Goal: Task Accomplishment & Management: Manage account settings

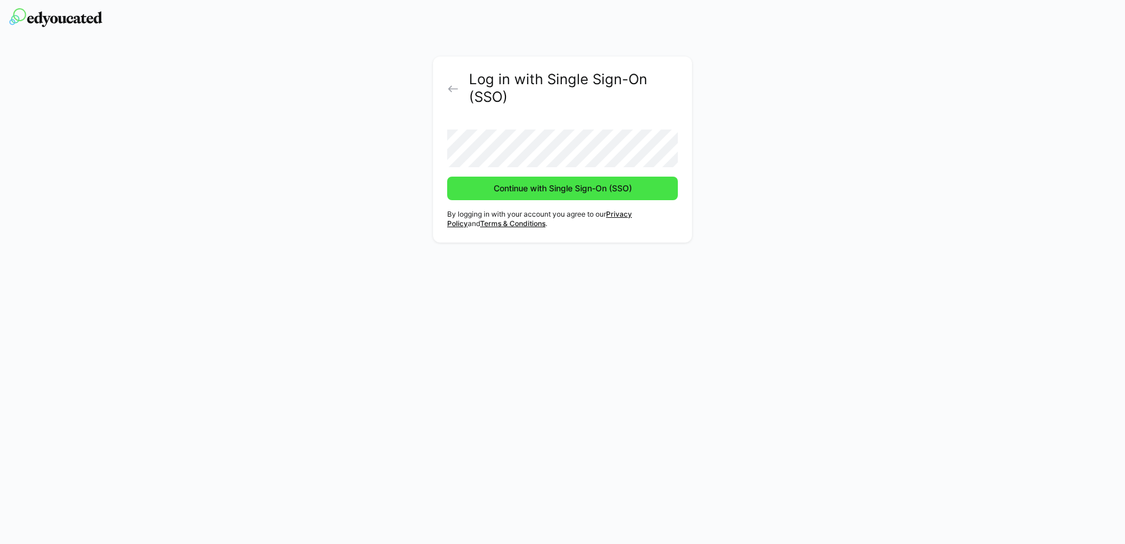
click at [564, 194] on span "Continue with Single Sign-On (SSO)" at bounding box center [563, 188] width 142 height 12
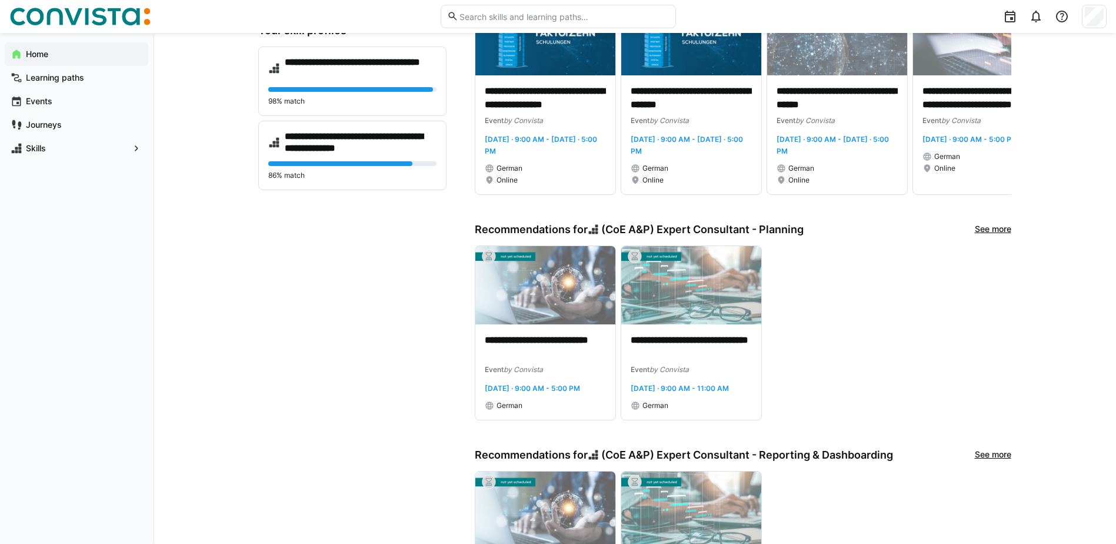
scroll to position [326, 0]
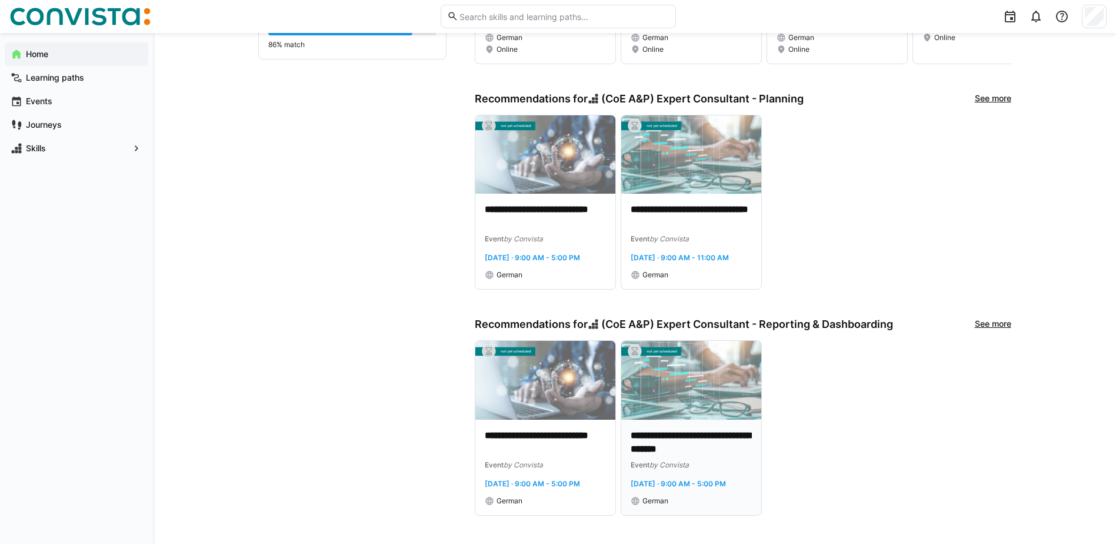
click at [748, 433] on p "**********" at bounding box center [691, 442] width 121 height 27
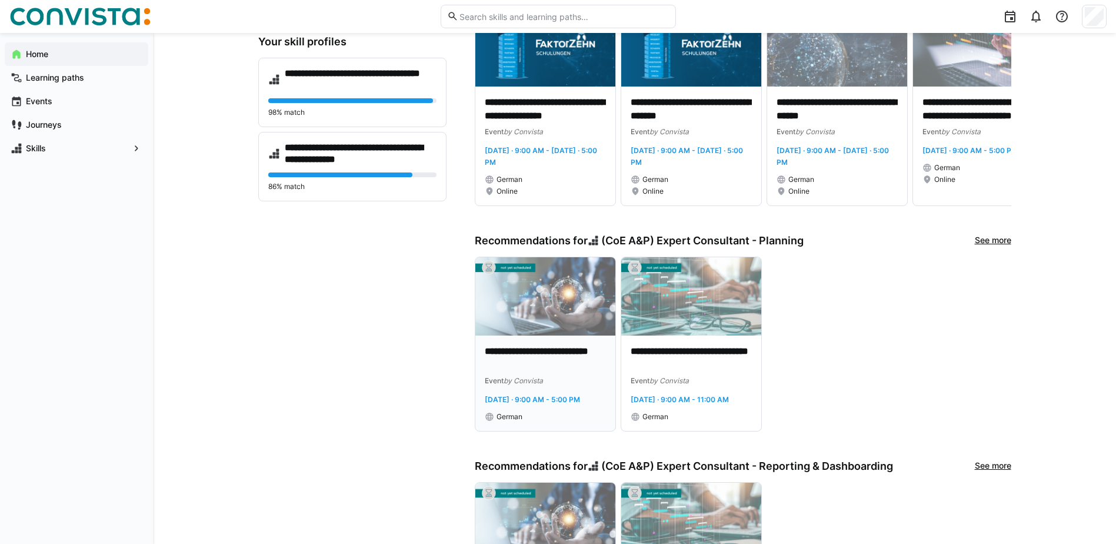
scroll to position [176, 0]
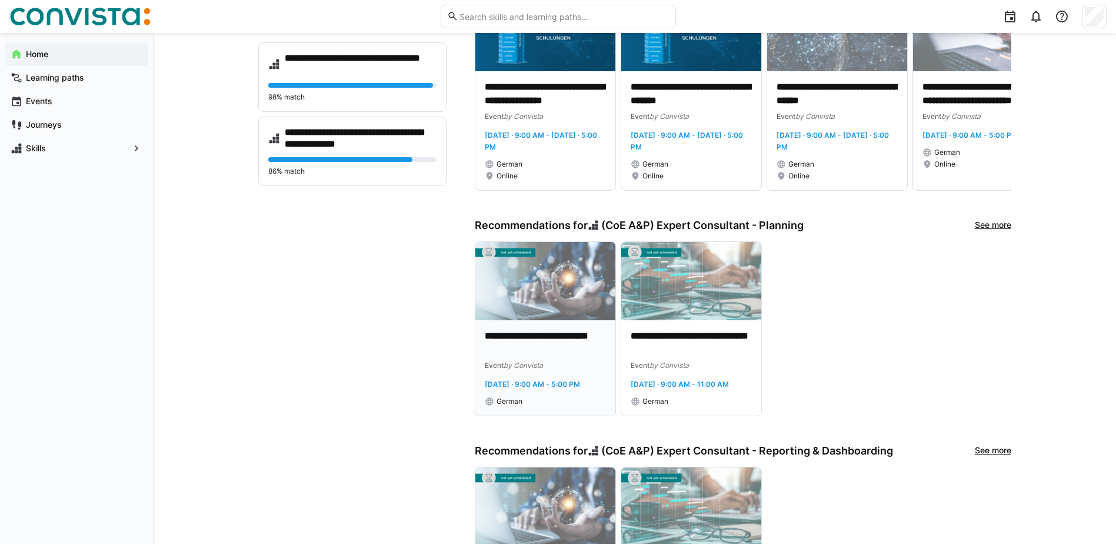
click at [594, 351] on p "**********" at bounding box center [545, 342] width 121 height 27
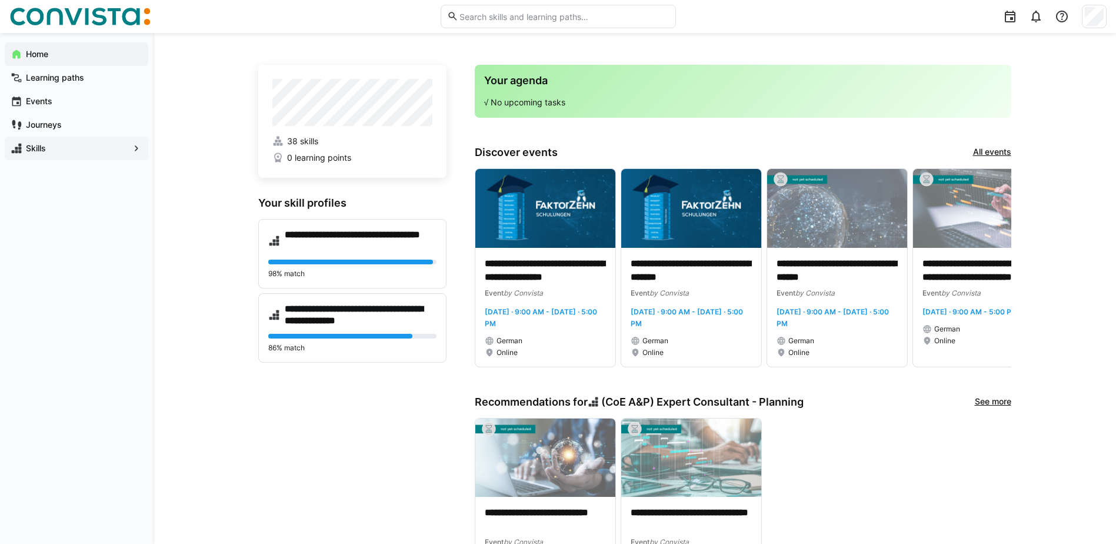
click at [0, 0] on app-navigation-label "Skills" at bounding box center [0, 0] width 0 height 0
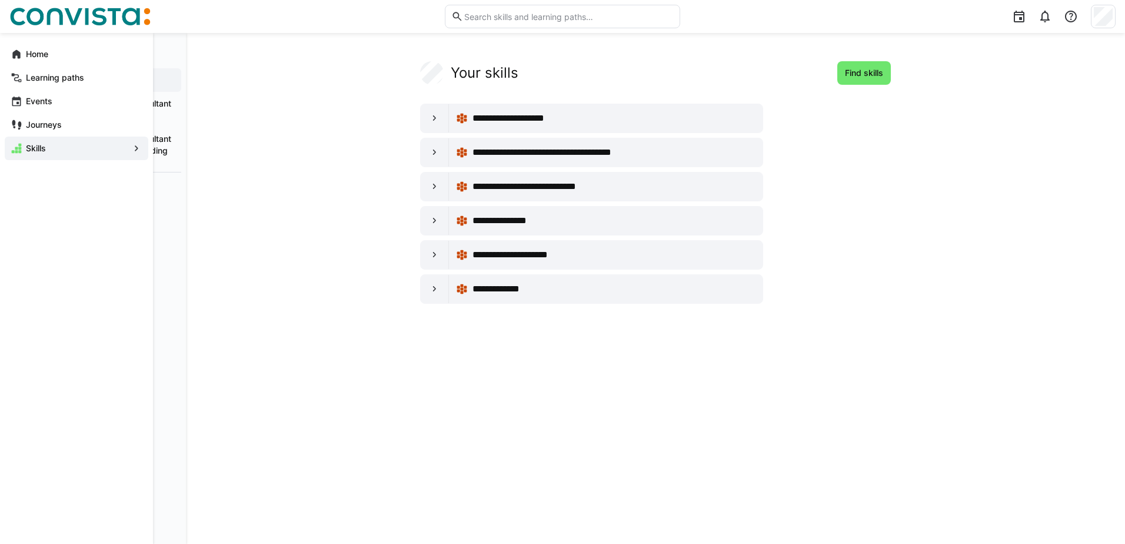
click at [136, 151] on eds-icon at bounding box center [137, 148] width 12 height 12
click at [0, 0] on app-navigation-label "Home" at bounding box center [0, 0] width 0 height 0
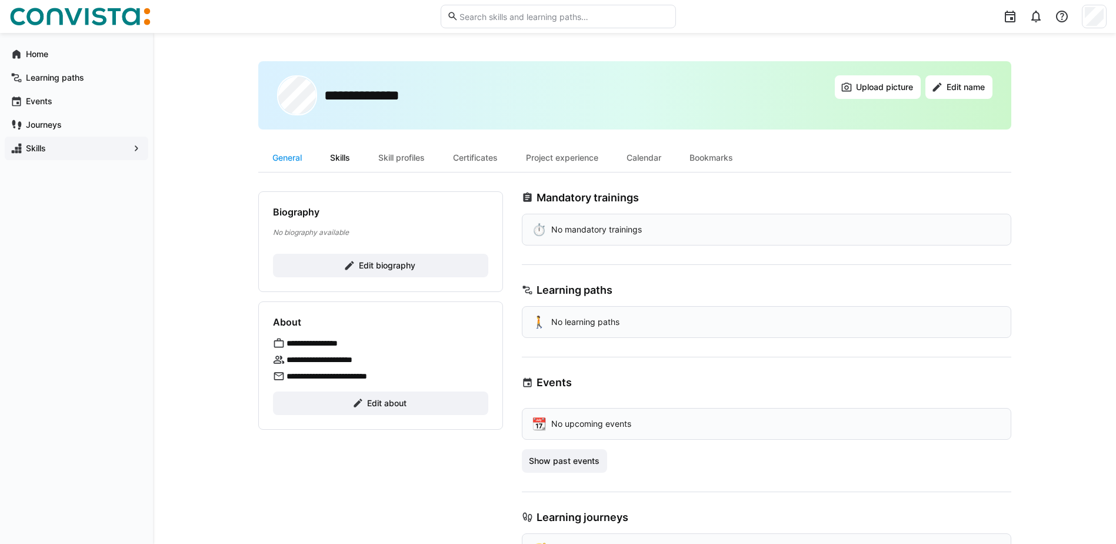
click at [335, 152] on div "Skills" at bounding box center [340, 158] width 48 height 28
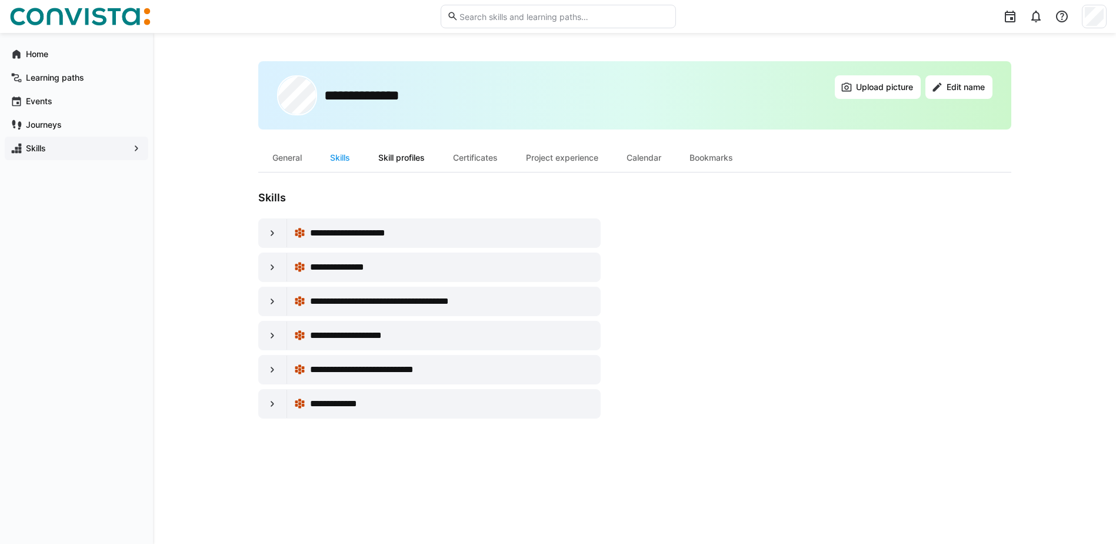
click at [395, 155] on div "Skill profiles" at bounding box center [401, 158] width 75 height 28
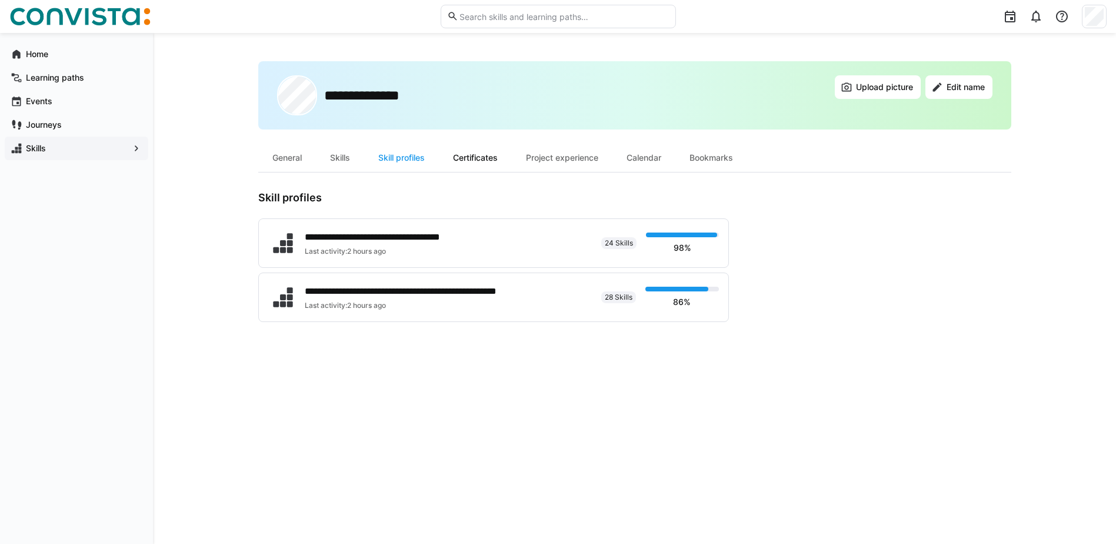
click at [492, 159] on div "Certificates" at bounding box center [475, 158] width 73 height 28
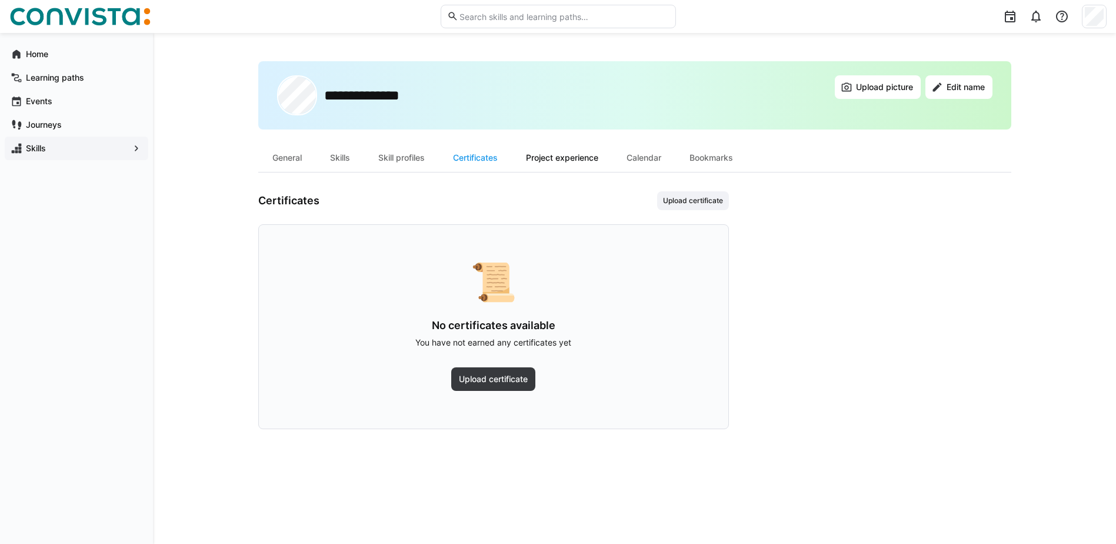
click at [546, 162] on div "Project experience" at bounding box center [562, 158] width 101 height 28
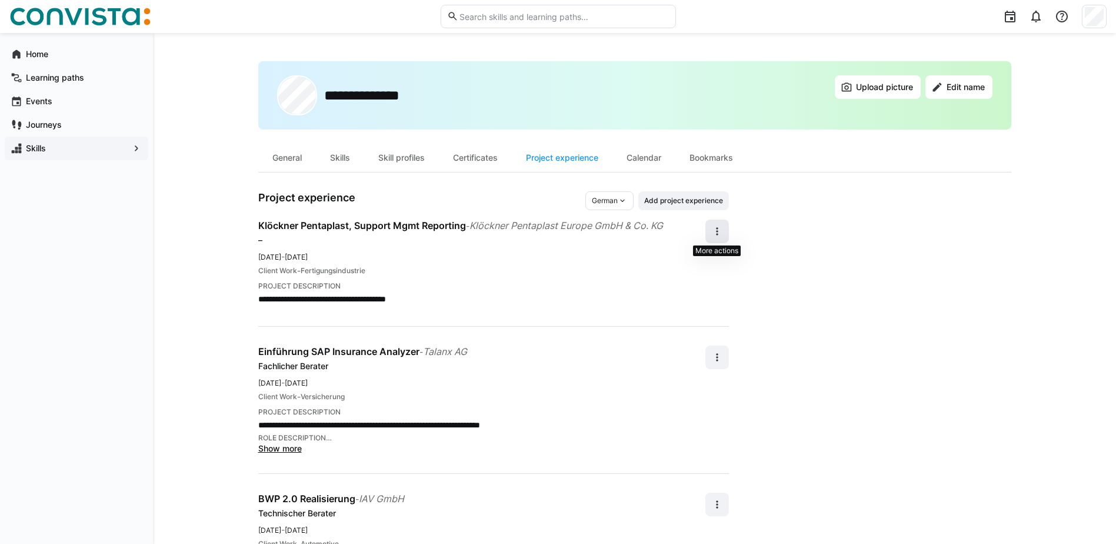
click at [717, 231] on eds-icon at bounding box center [717, 231] width 12 height 12
click at [707, 266] on div "Edit" at bounding box center [703, 262] width 31 height 12
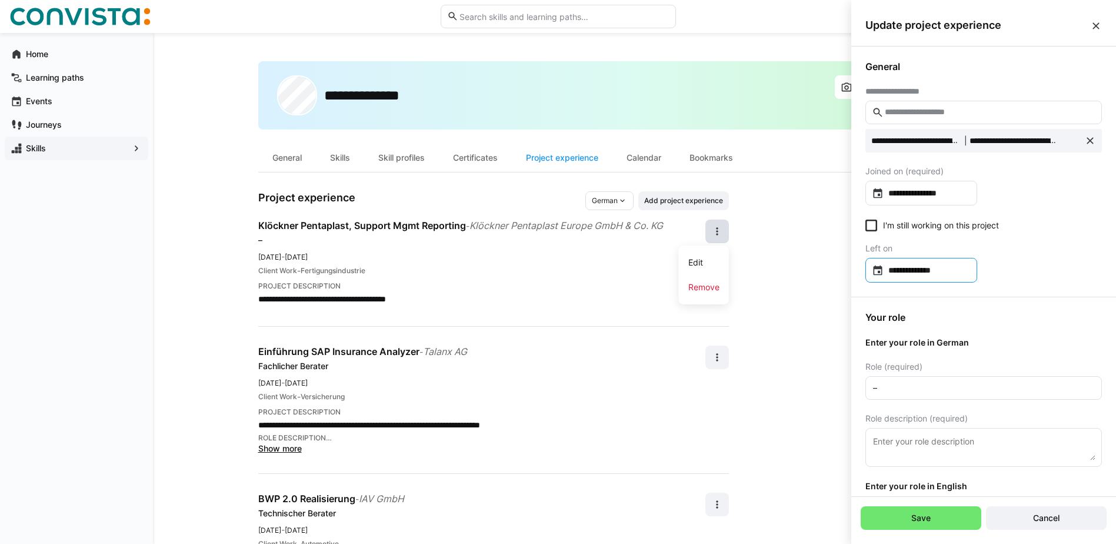
click at [949, 269] on input "**********" at bounding box center [927, 270] width 87 height 12
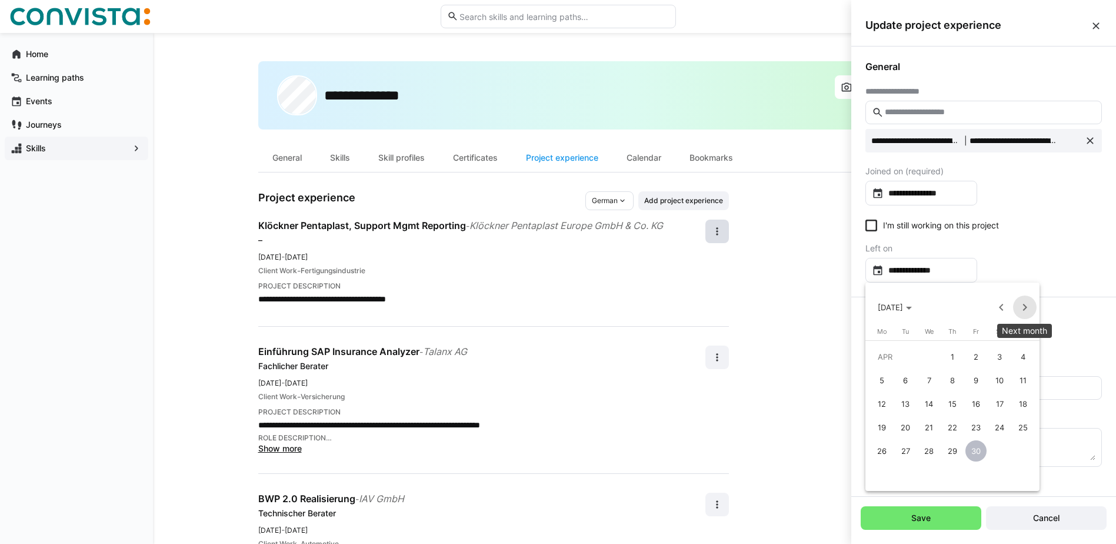
click at [1024, 304] on span "Next month" at bounding box center [1025, 307] width 24 height 24
click at [912, 308] on polygon "Choose month and year" at bounding box center [909, 307] width 6 height 3
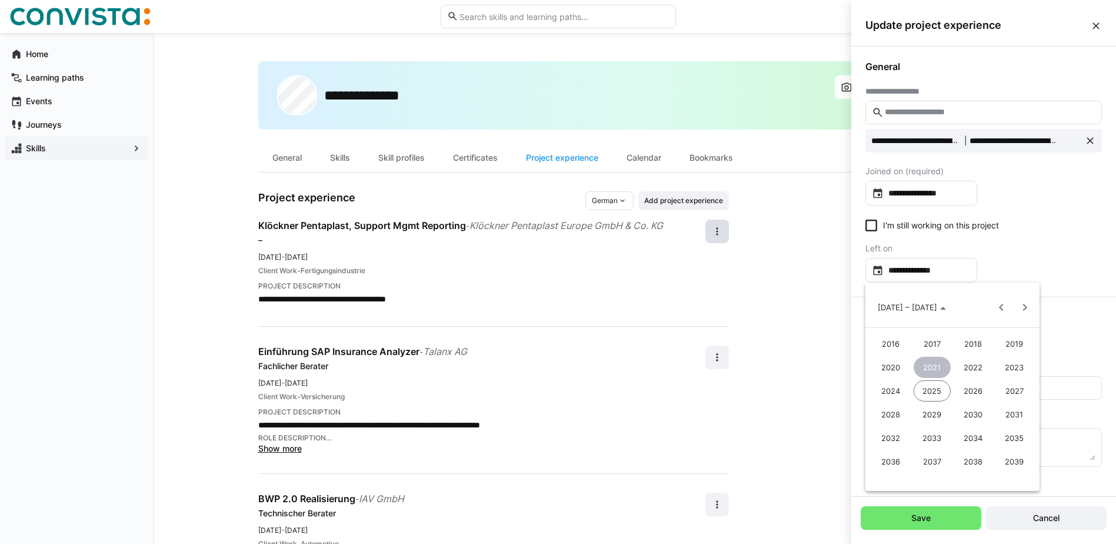
click at [894, 394] on span "2024" at bounding box center [890, 390] width 37 height 21
click at [926, 388] on span "JUN" at bounding box center [932, 390] width 37 height 21
click at [1067, 256] on div at bounding box center [558, 272] width 1116 height 544
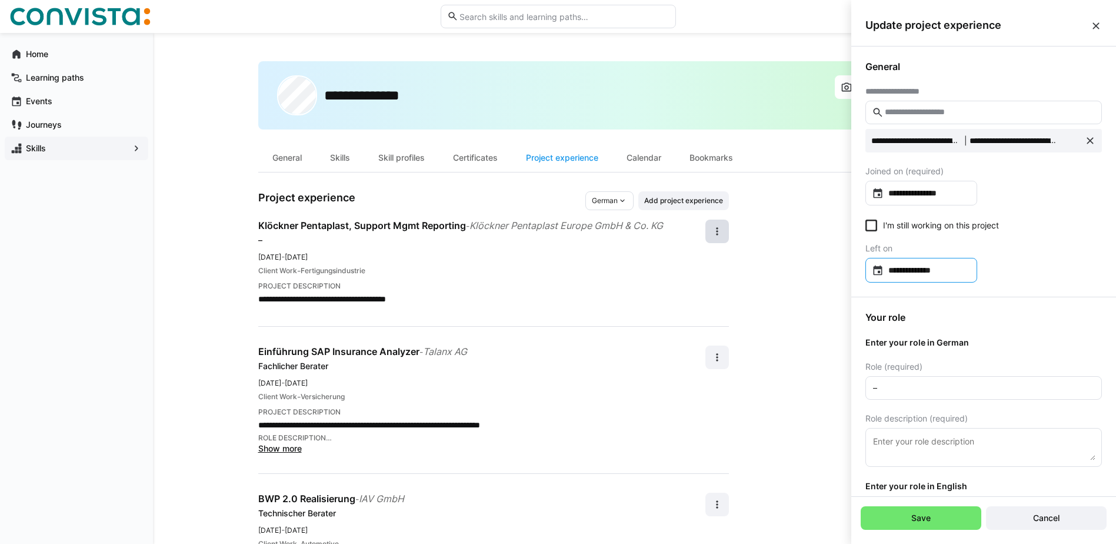
click at [945, 269] on input "**********" at bounding box center [927, 270] width 87 height 12
click at [887, 305] on span "[DATE]" at bounding box center [890, 306] width 25 height 9
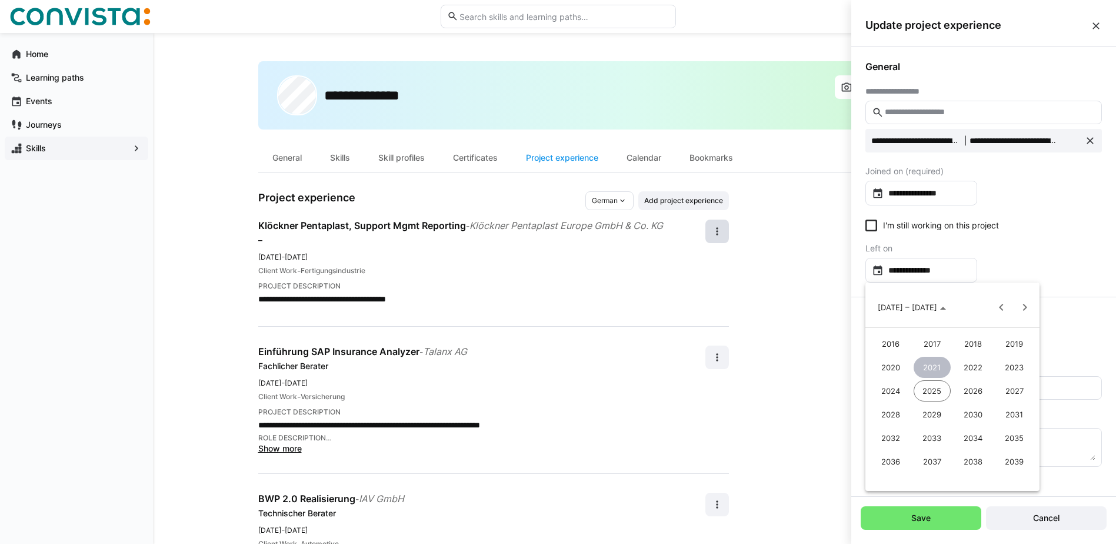
click at [888, 389] on span "2024" at bounding box center [890, 390] width 37 height 21
click at [933, 388] on span "JUN" at bounding box center [932, 390] width 37 height 21
click at [1024, 449] on span "30" at bounding box center [1022, 450] width 21 height 21
type input "**********"
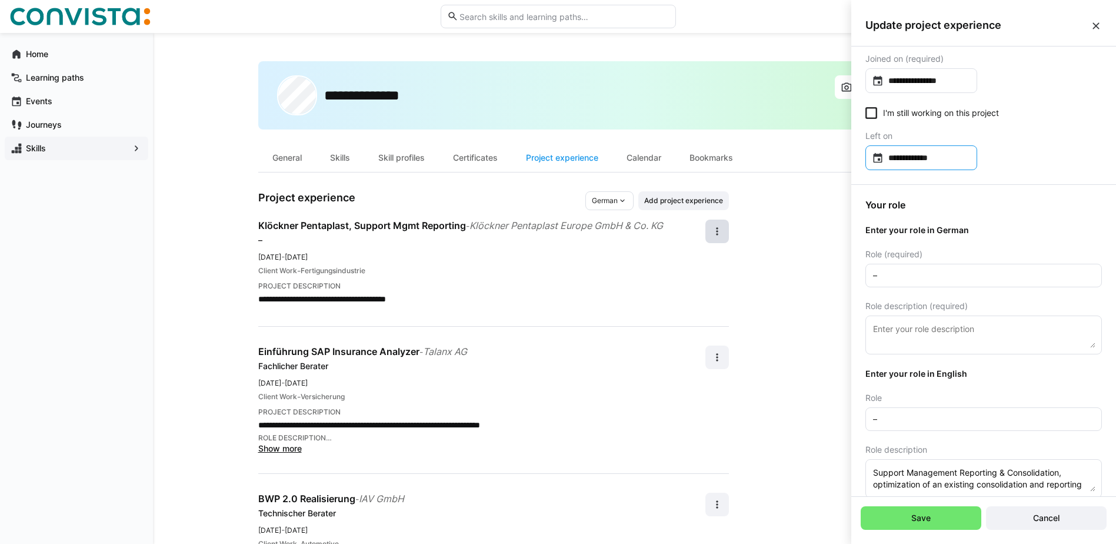
scroll to position [118, 0]
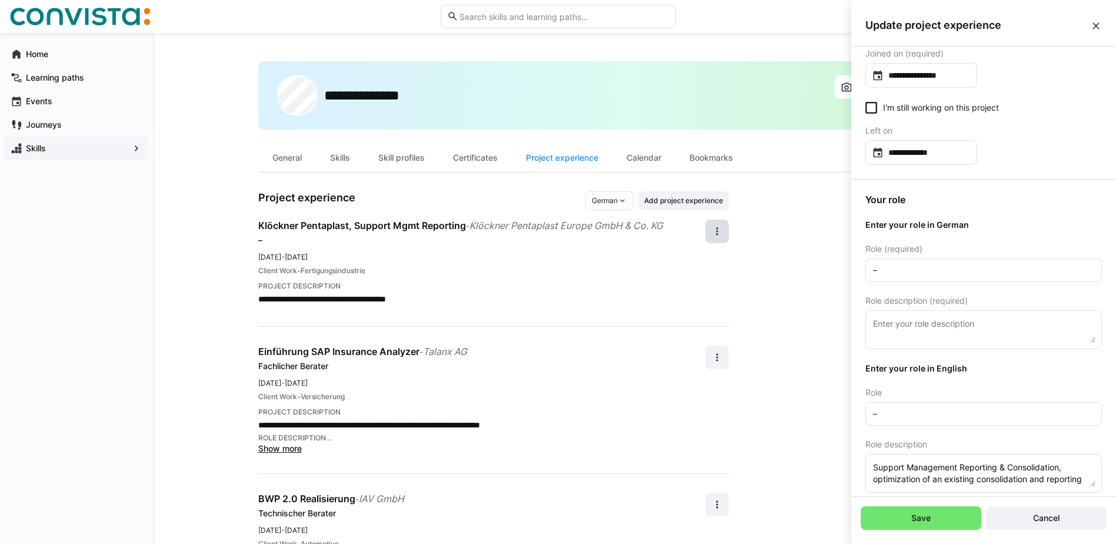
click at [918, 272] on input "–" at bounding box center [984, 270] width 224 height 11
click at [943, 274] on input "text" at bounding box center [984, 270] width 224 height 11
type input "Berater"
click at [895, 321] on textarea at bounding box center [984, 329] width 224 height 26
paste textarea "Optimierung einer bestehenden Konsolidierungs- und Reportinglösung mit SAP BPC …"
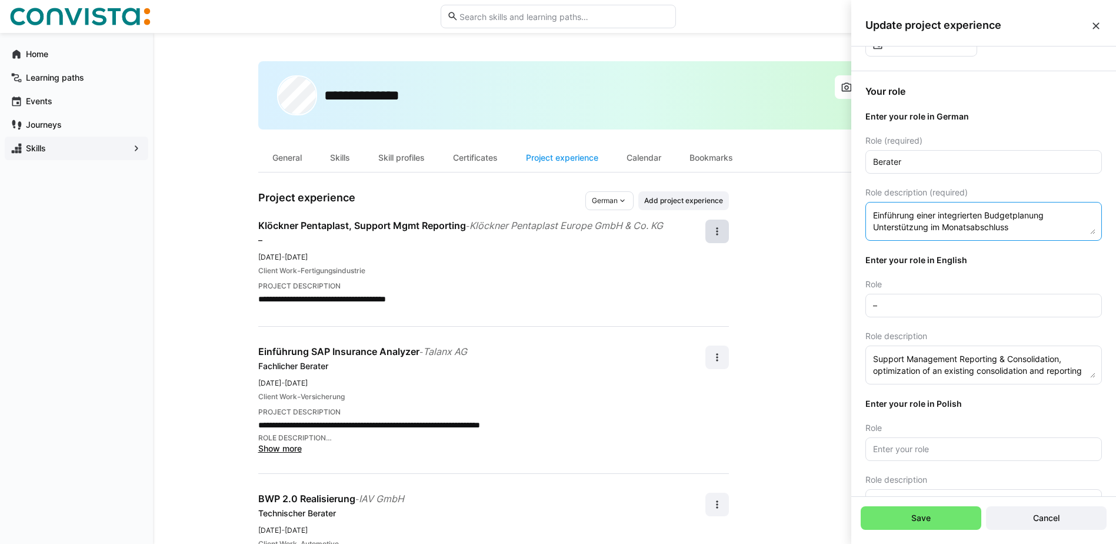
scroll to position [235, 0]
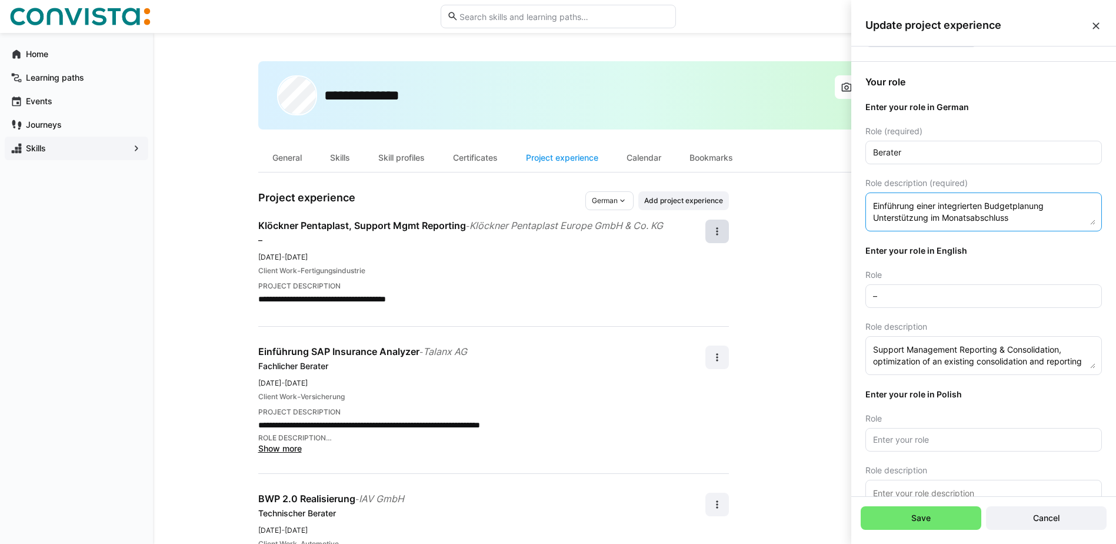
type textarea "Optimierung einer bestehenden Konsolidierungs- und Reportinglösung mit SAP BPC …"
click at [959, 288] on eds-input "–" at bounding box center [983, 296] width 236 height 24
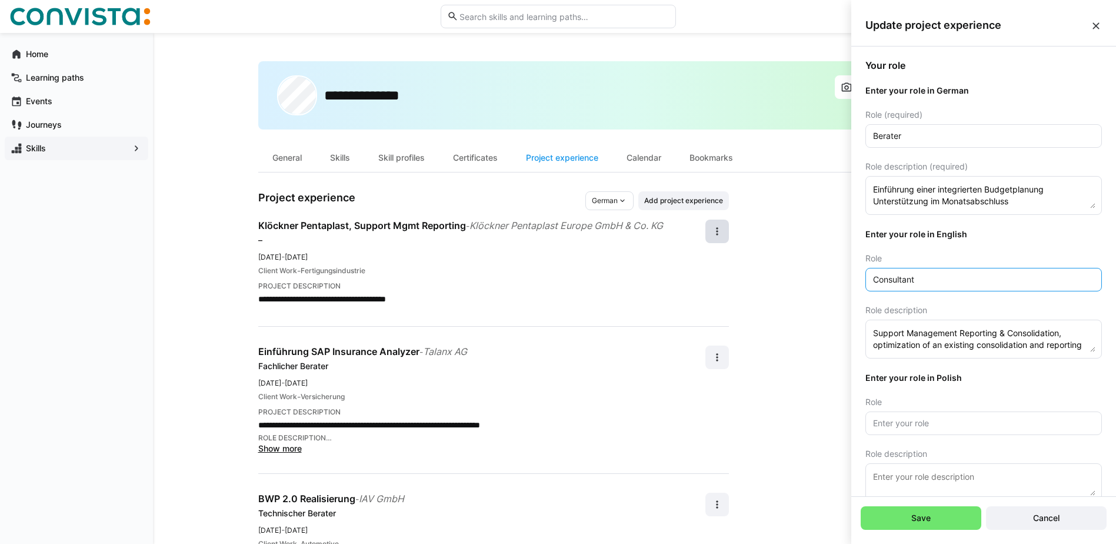
scroll to position [272, 0]
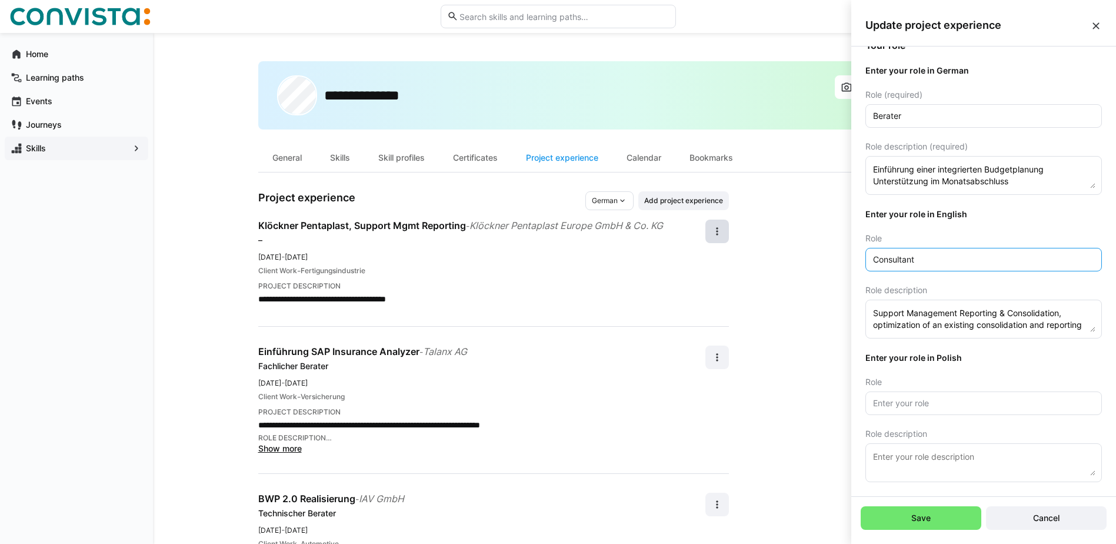
type input "Consultant"
click at [879, 325] on textarea "Support Management Reporting & Consolidation, optimization of an existing conso…" at bounding box center [984, 319] width 224 height 26
click at [962, 312] on textarea "Support Management Reporting & Consolidation, Optimization of an existing conso…" at bounding box center [984, 319] width 224 height 26
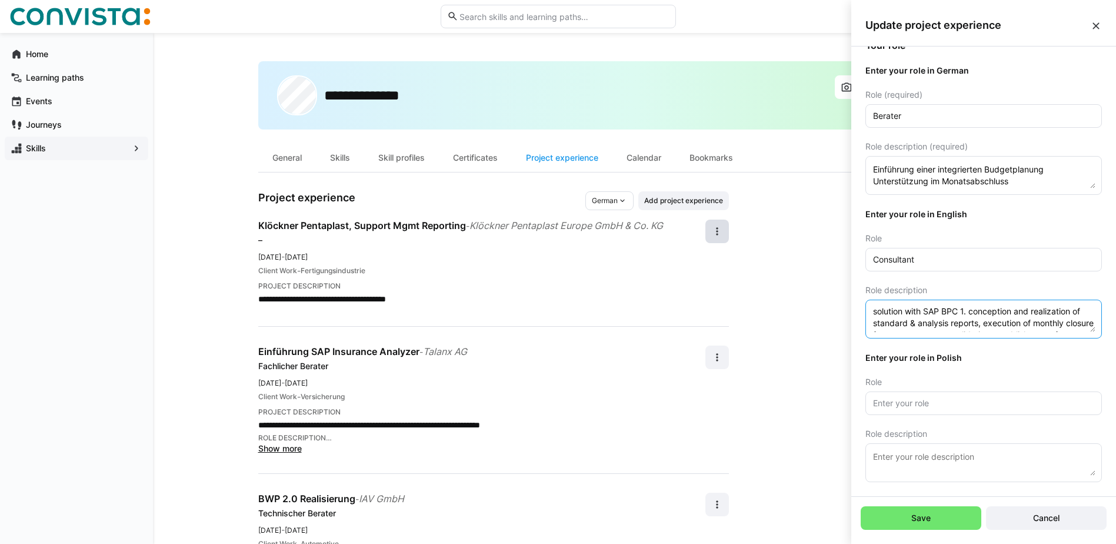
click at [1012, 313] on textarea "Support Management Reporting & Consolidation, Optimization of an existing conso…" at bounding box center [984, 319] width 224 height 26
click at [902, 315] on textarea "Support Management Reporting & Consolidation, Optimization of an existing conso…" at bounding box center [984, 319] width 224 height 26
click at [927, 322] on textarea "Support Management Reporting & Consolidation, Optimization of an existing conso…" at bounding box center [984, 319] width 224 height 26
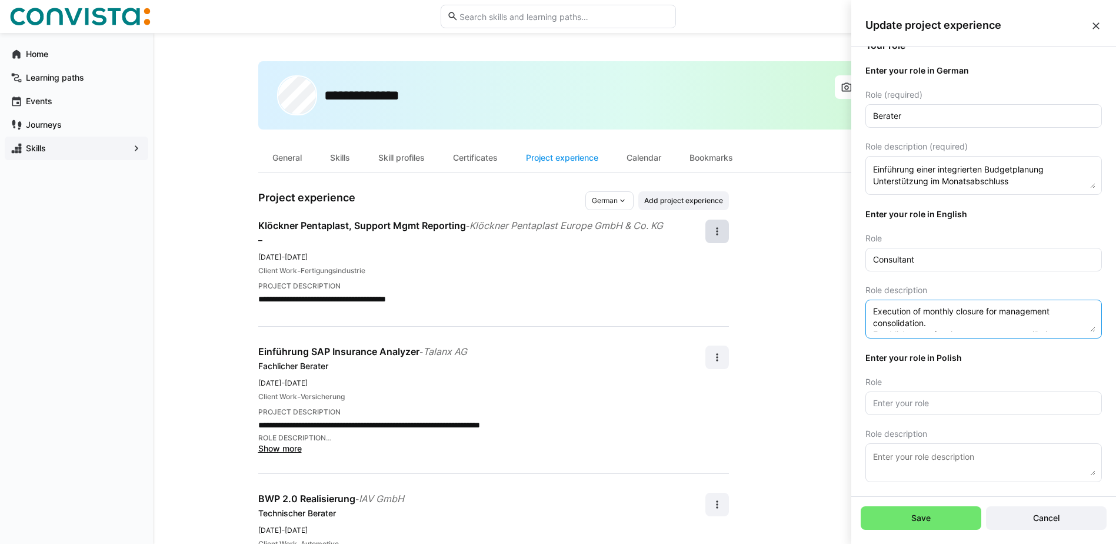
scroll to position [82, 0]
click at [1062, 315] on textarea "Support Management Reporting & Consolidation, Optimization of an existing conso…" at bounding box center [984, 319] width 224 height 26
click at [878, 326] on textarea "Support Management Reporting & Consolidation, Optimization of an existing conso…" at bounding box center [984, 319] width 224 height 26
click at [1087, 333] on eds-input "Support Management Reporting & Consolidation, Optimization of an existing conso…" at bounding box center [983, 318] width 236 height 39
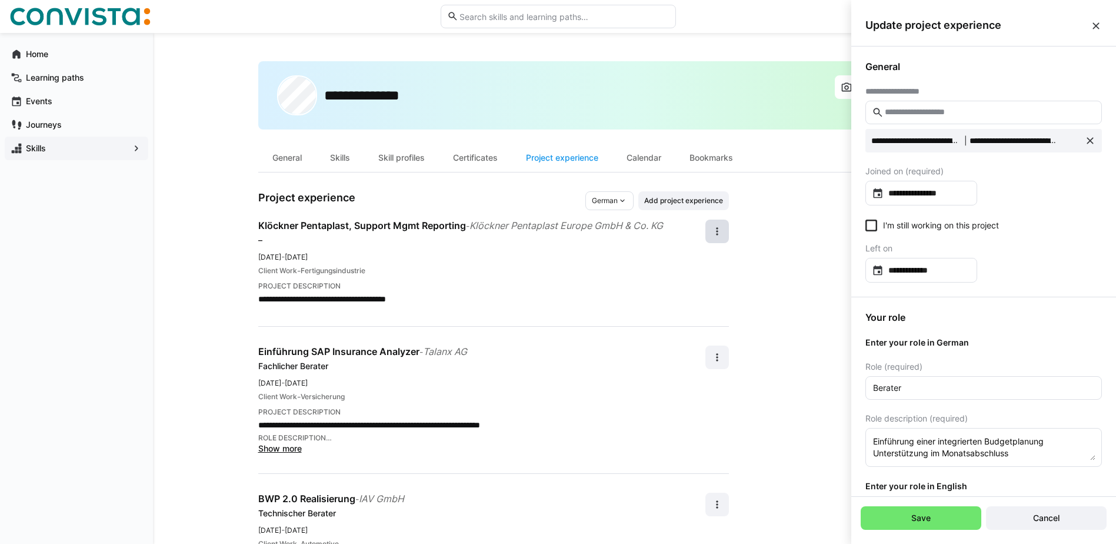
scroll to position [272, 0]
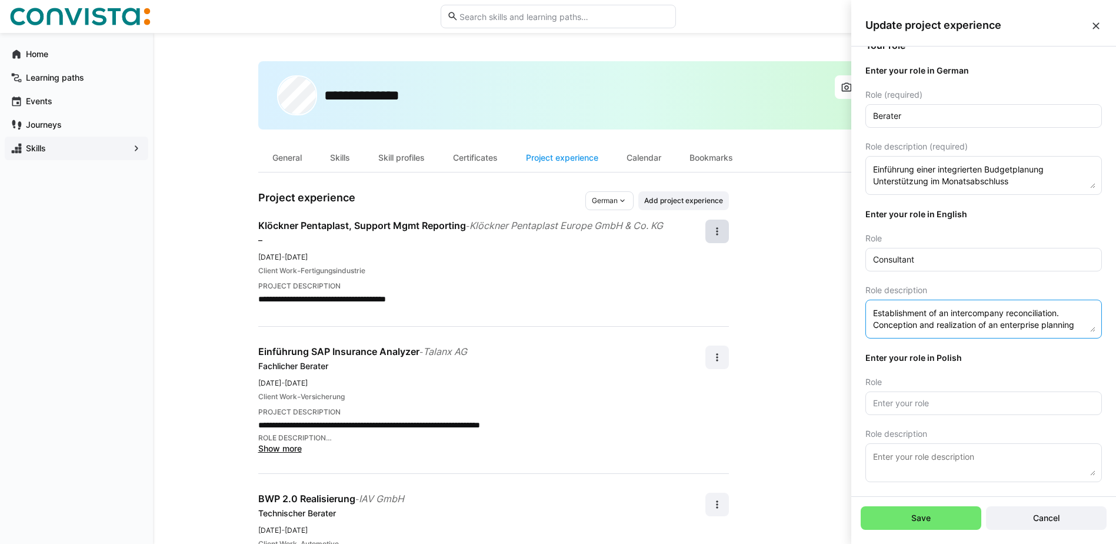
drag, startPoint x: 1075, startPoint y: 326, endPoint x: 872, endPoint y: 331, distance: 203.0
click at [872, 331] on textarea "Support Management Reporting & Consolidation, Optimization of an existing conso…" at bounding box center [984, 319] width 224 height 26
type textarea "Support Management Reporting & Consolidation, Optimization of an existing conso…"
click at [941, 523] on span "Save" at bounding box center [921, 518] width 121 height 24
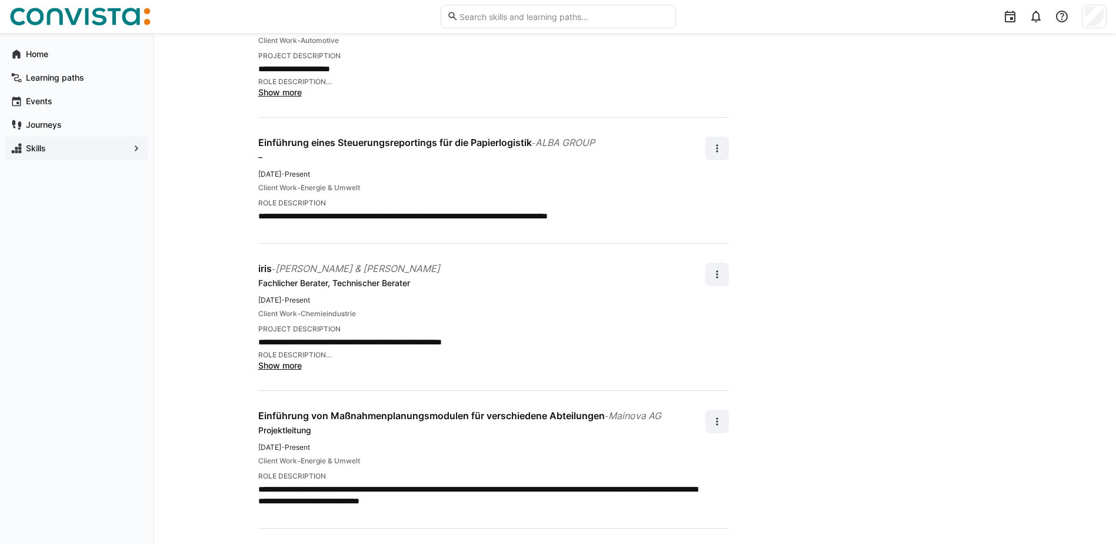
scroll to position [529, 0]
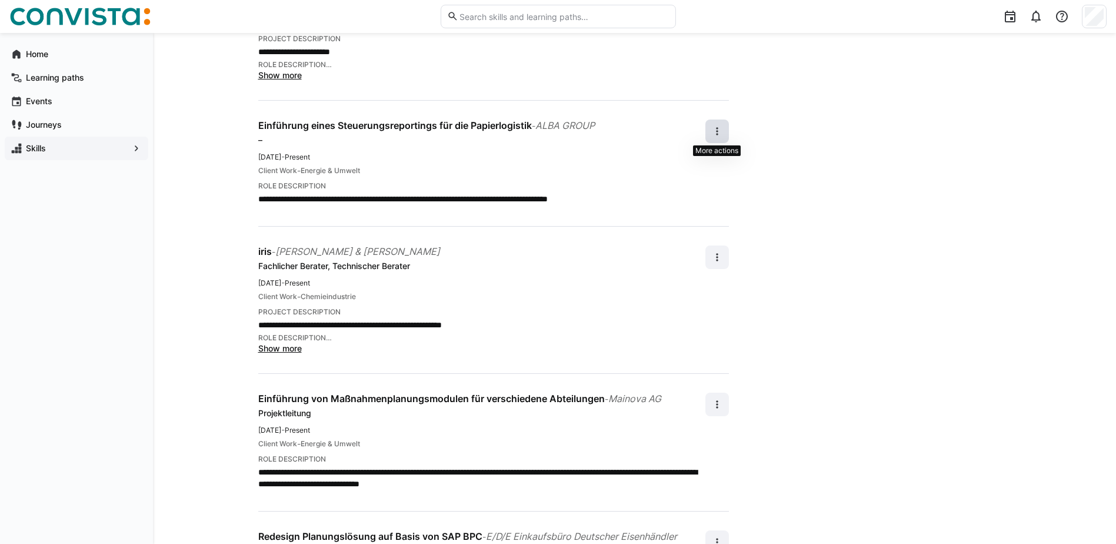
click at [720, 128] on eds-icon at bounding box center [717, 131] width 12 height 12
click at [699, 160] on div "Edit" at bounding box center [703, 162] width 31 height 12
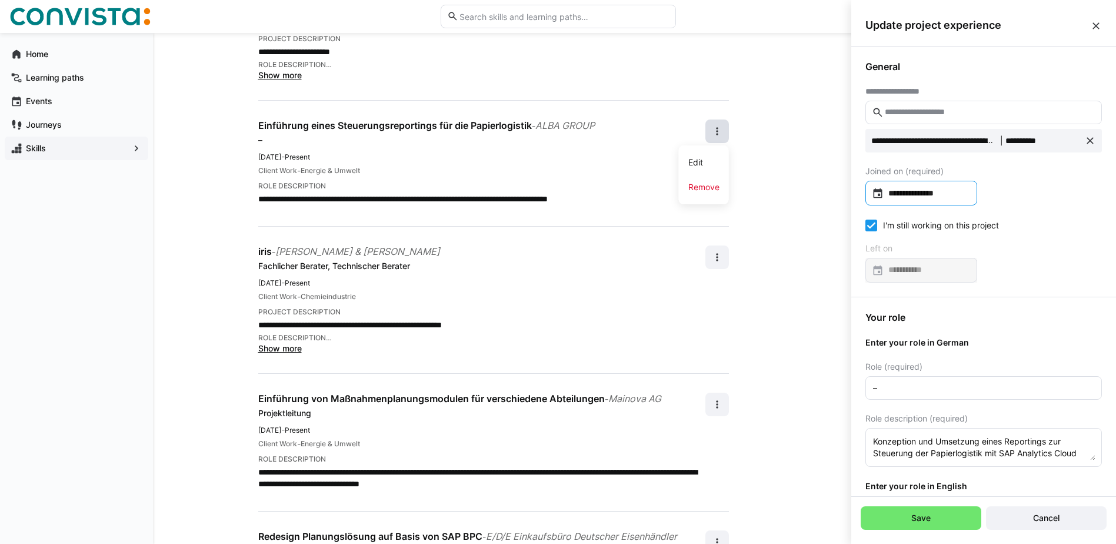
click at [957, 194] on input "**********" at bounding box center [927, 193] width 87 height 12
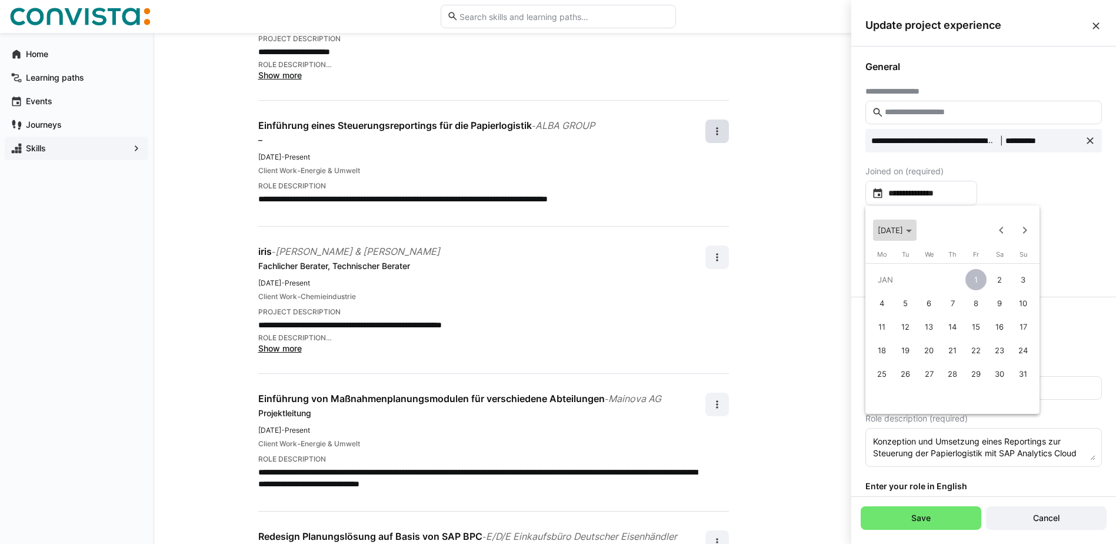
click at [903, 230] on span "[DATE]" at bounding box center [890, 229] width 25 height 9
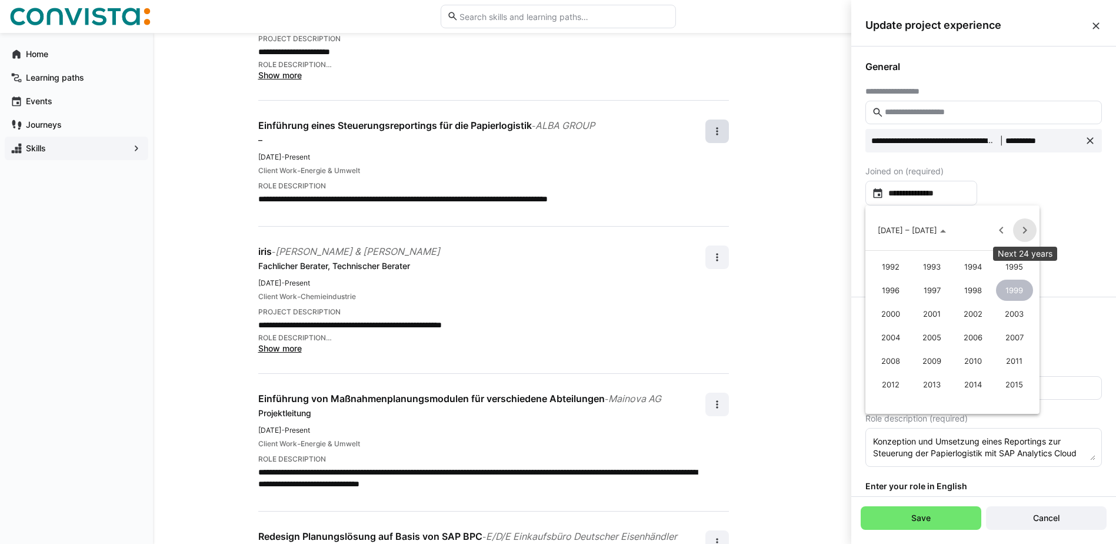
click at [1019, 233] on span "Next 24 years" at bounding box center [1025, 230] width 24 height 24
click at [977, 290] on span "2022" at bounding box center [973, 289] width 37 height 21
click at [887, 317] on span "MAY" at bounding box center [890, 313] width 37 height 21
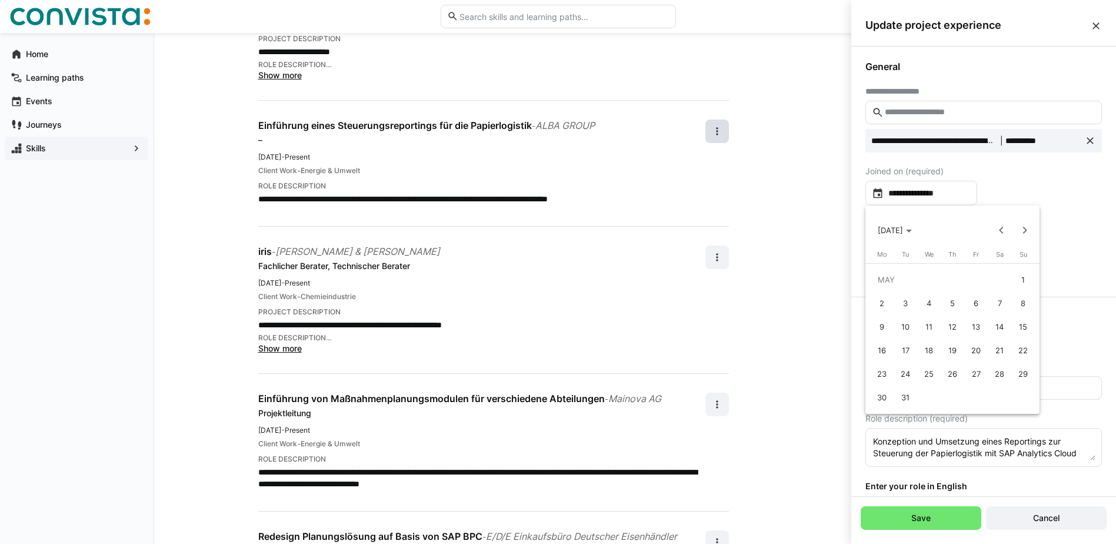
click at [1062, 214] on div at bounding box center [558, 272] width 1116 height 544
click at [948, 194] on input "**********" at bounding box center [927, 193] width 87 height 12
click at [893, 227] on span "[DATE]" at bounding box center [890, 229] width 25 height 9
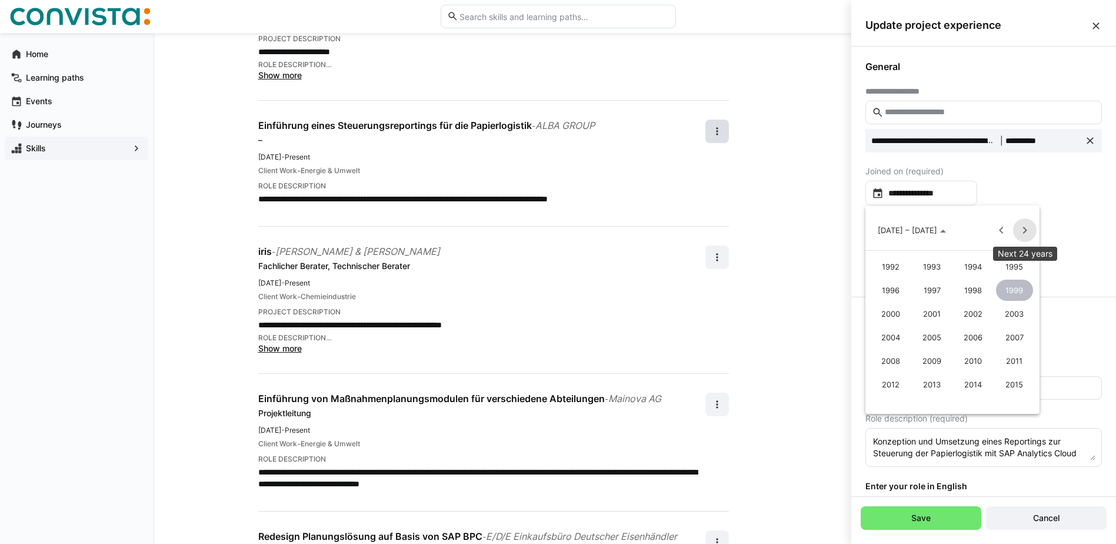
click at [1026, 229] on span "Next 24 years" at bounding box center [1025, 230] width 24 height 24
click at [972, 291] on span "2022" at bounding box center [973, 289] width 37 height 21
click at [893, 314] on span "MAY" at bounding box center [890, 313] width 37 height 21
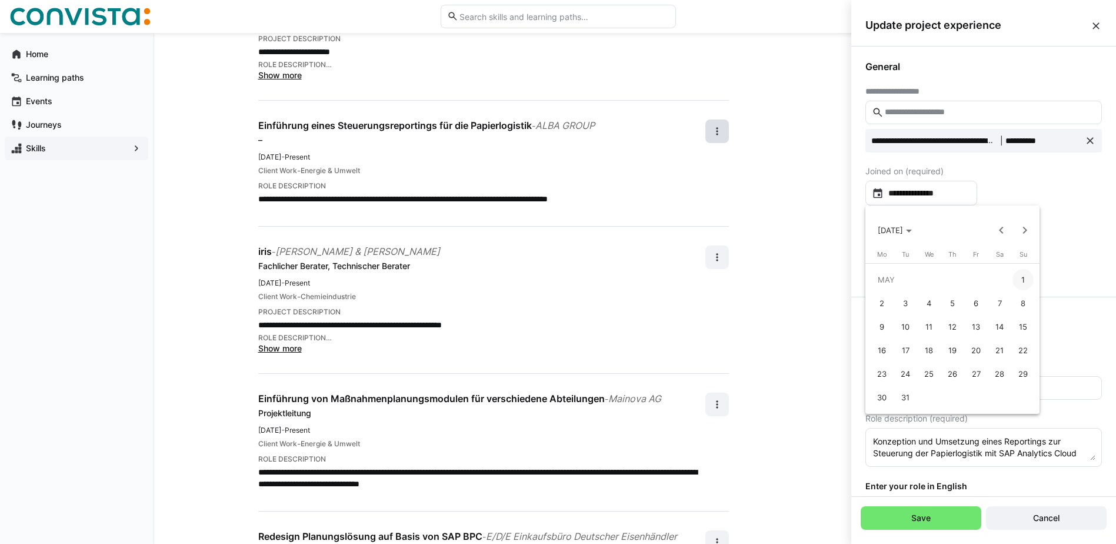
click at [1027, 278] on span "1" at bounding box center [1022, 279] width 21 height 21
type input "**********"
click at [909, 226] on eds-checkbox "I'm still working on this project" at bounding box center [932, 225] width 134 height 12
click at [914, 275] on input at bounding box center [927, 270] width 87 height 12
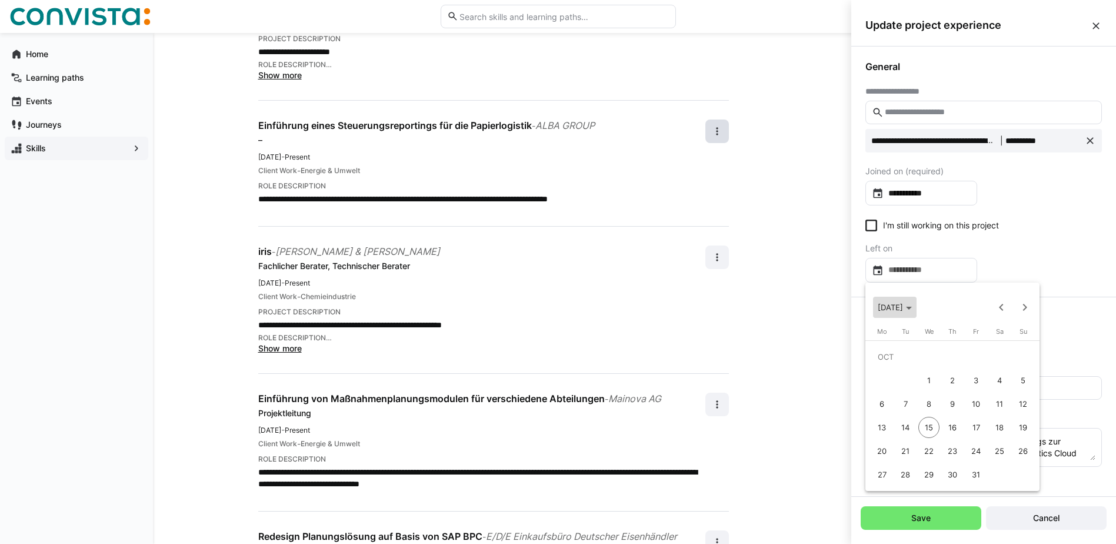
click at [917, 302] on span "Choose month and year" at bounding box center [895, 307] width 44 height 28
click at [1017, 364] on span "2023" at bounding box center [1014, 366] width 37 height 21
click at [1012, 412] on span "DEC" at bounding box center [1014, 414] width 37 height 21
click at [1023, 449] on span "31" at bounding box center [1022, 450] width 21 height 21
type input "**********"
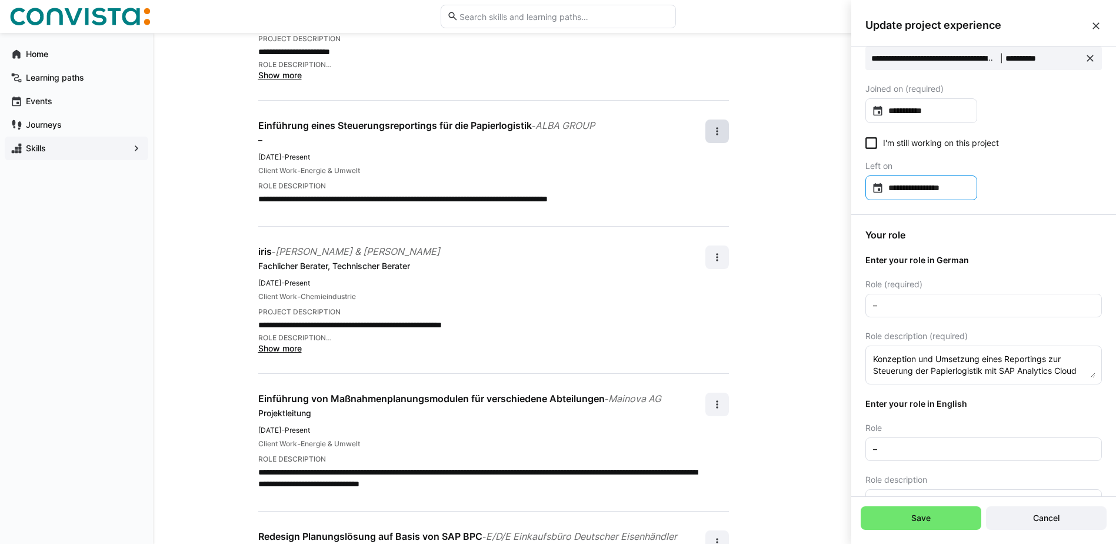
scroll to position [118, 0]
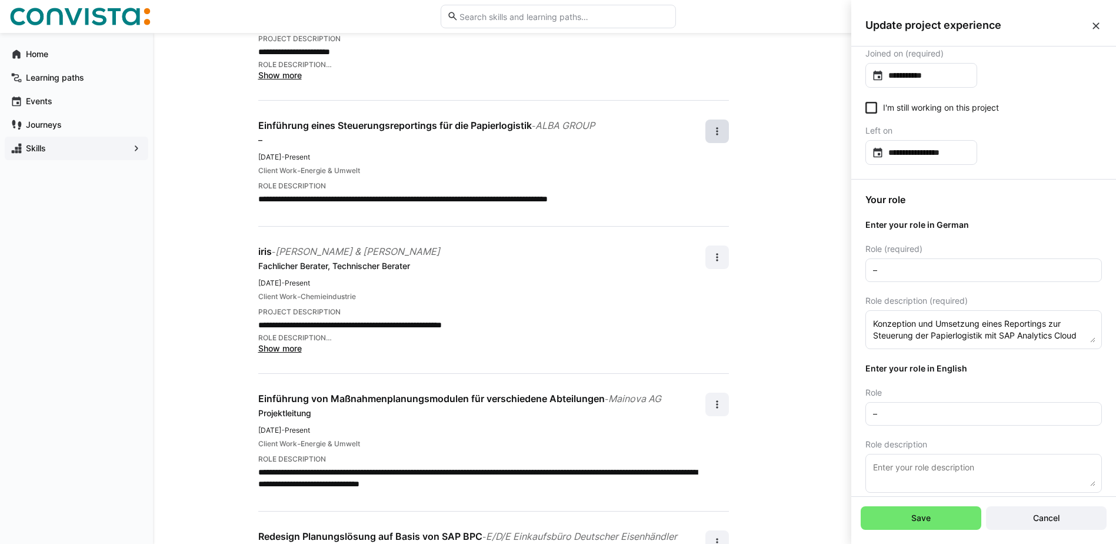
click at [910, 271] on input "–" at bounding box center [984, 270] width 224 height 11
type input "–"
type input "Berater"
click at [1060, 332] on textarea "Konzeption und Umsetzung eines Reportings zur Steuerung der Papierlogistik mit …" at bounding box center [984, 329] width 224 height 26
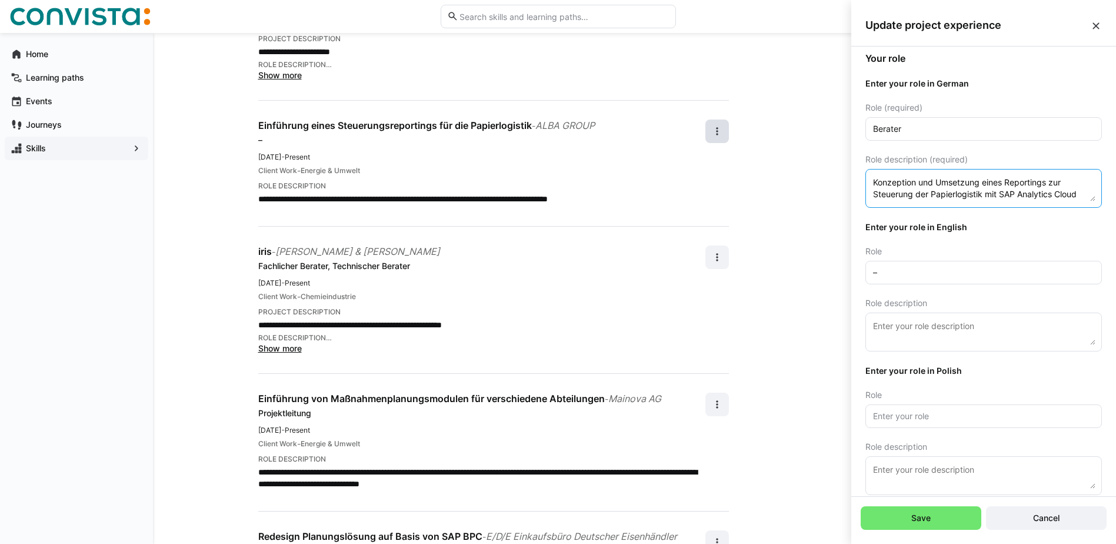
scroll to position [272, 0]
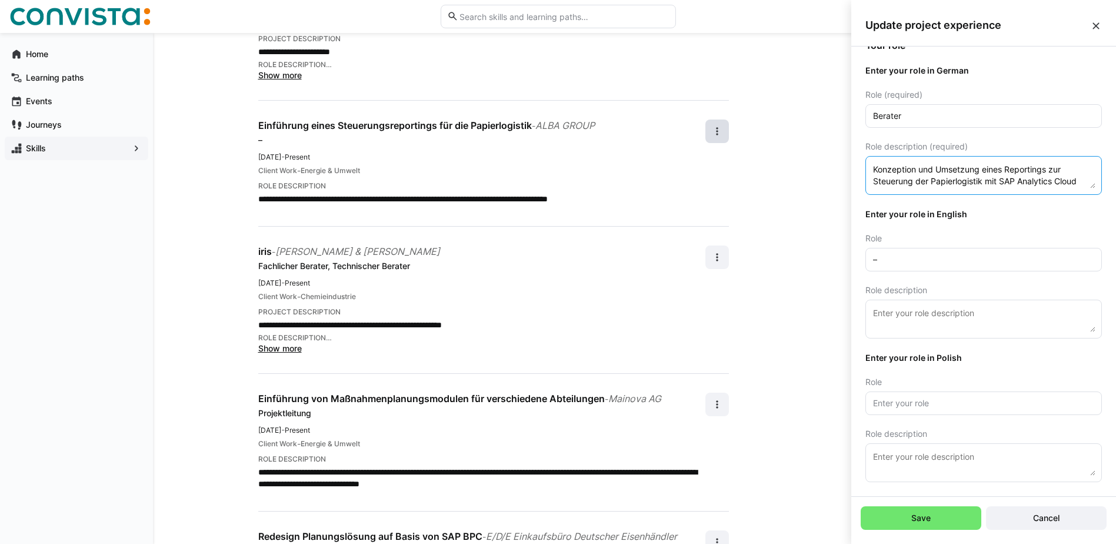
click at [984, 259] on input "–" at bounding box center [984, 259] width 224 height 11
drag, startPoint x: 891, startPoint y: 260, endPoint x: 839, endPoint y: 258, distance: 51.8
type input "Consultant"
click at [947, 307] on textarea at bounding box center [984, 319] width 224 height 26
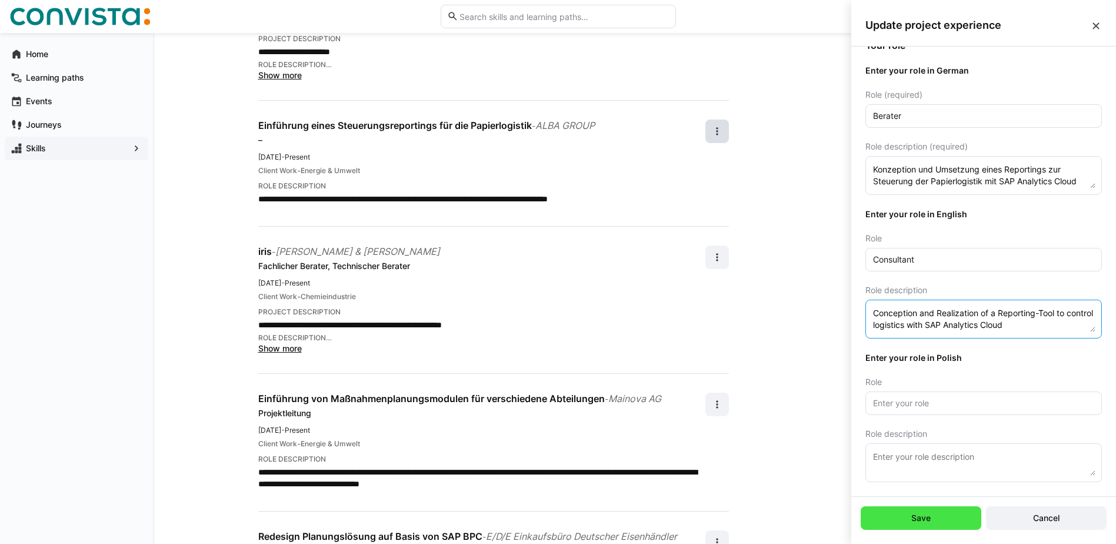
type textarea "Conception and Realization of a Reporting-Tool to control logistics with SAP An…"
click at [934, 525] on span "Save" at bounding box center [921, 518] width 121 height 24
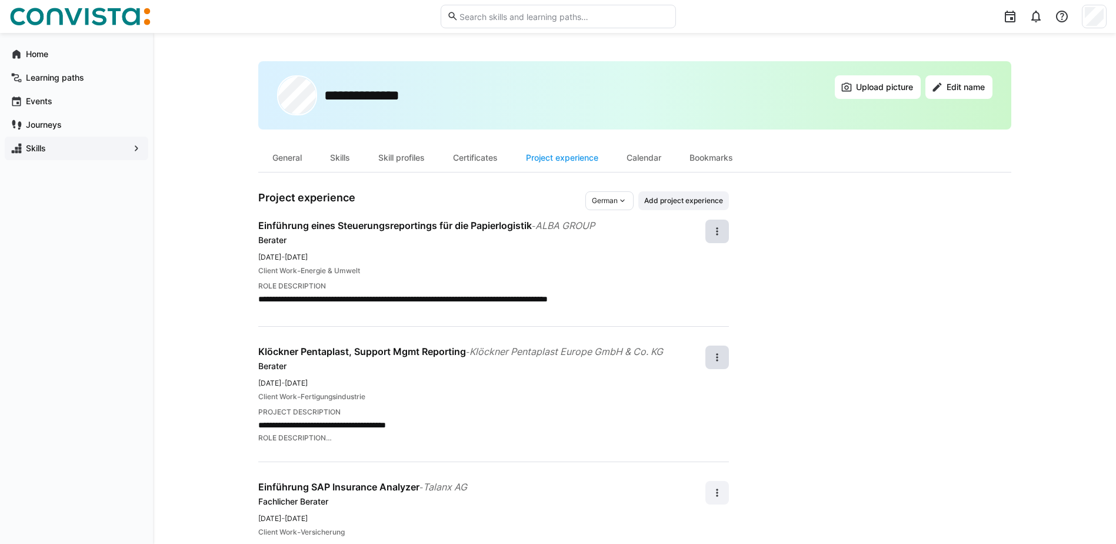
scroll to position [529, 0]
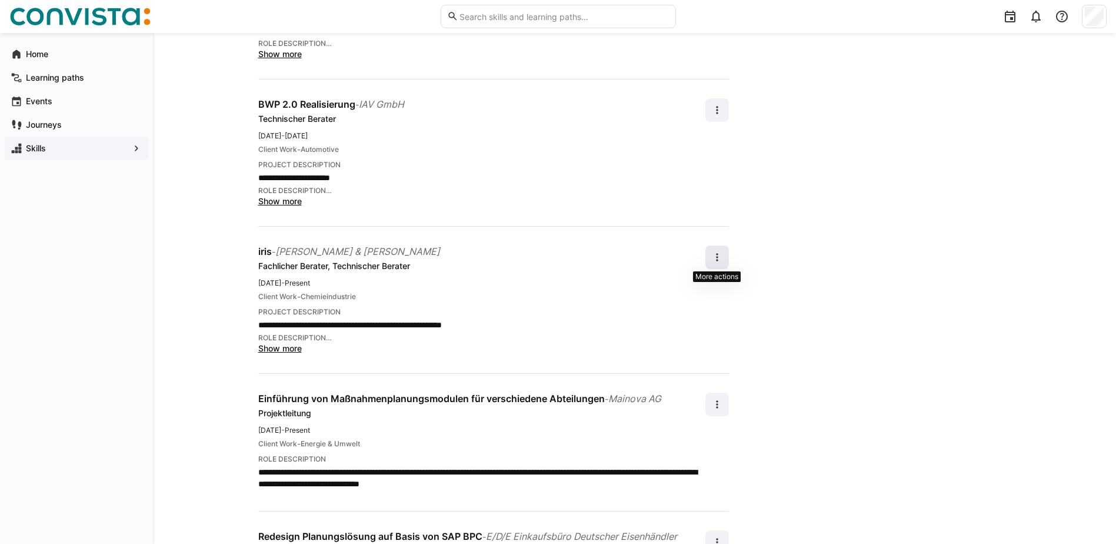
click at [714, 254] on eds-icon at bounding box center [717, 257] width 12 height 12
click at [697, 291] on div "Edit" at bounding box center [703, 288] width 31 height 12
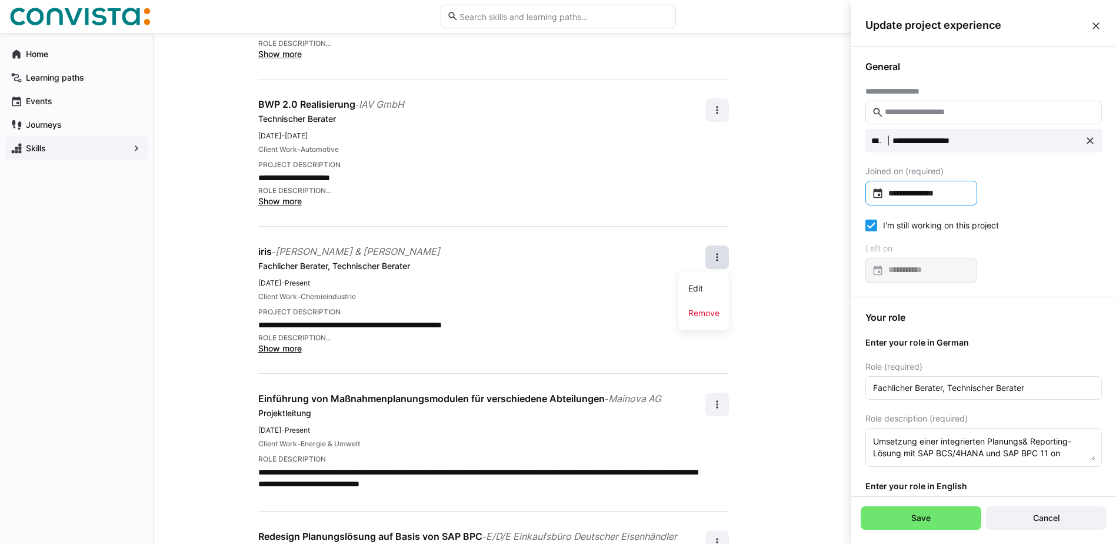
click at [940, 194] on input "**********" at bounding box center [927, 193] width 87 height 12
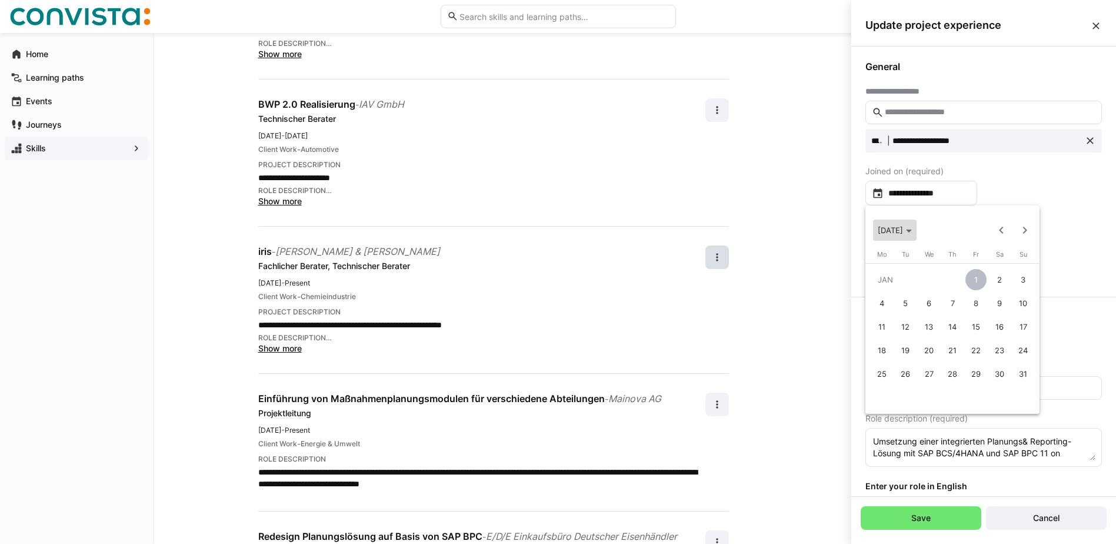
click at [912, 234] on span "[DATE]" at bounding box center [895, 229] width 34 height 9
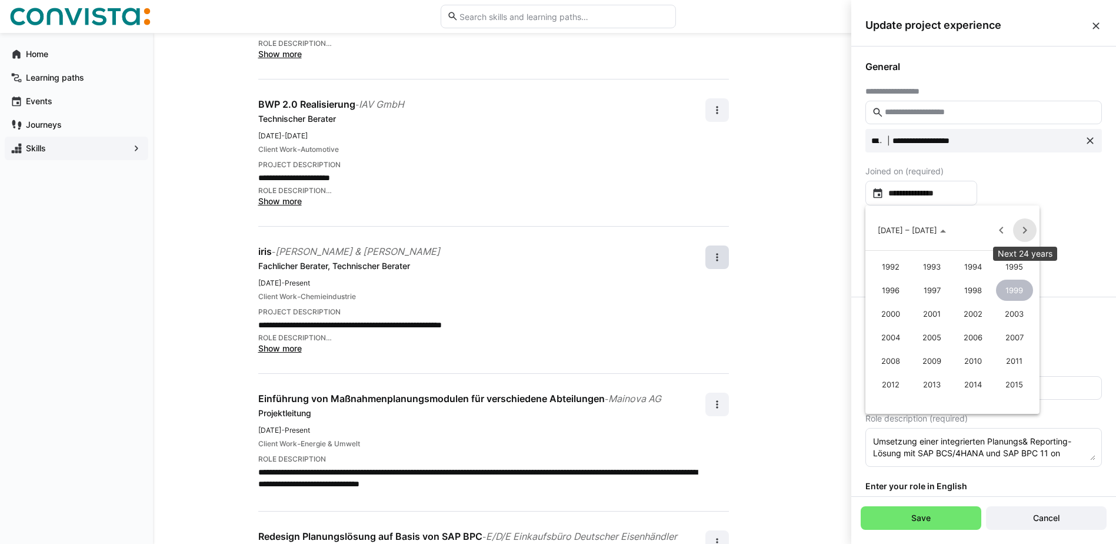
click at [1027, 234] on span "Next 24 years" at bounding box center [1025, 230] width 24 height 24
click at [1015, 267] on span "2019" at bounding box center [1014, 266] width 37 height 21
click at [888, 289] on span "JAN" at bounding box center [890, 289] width 37 height 21
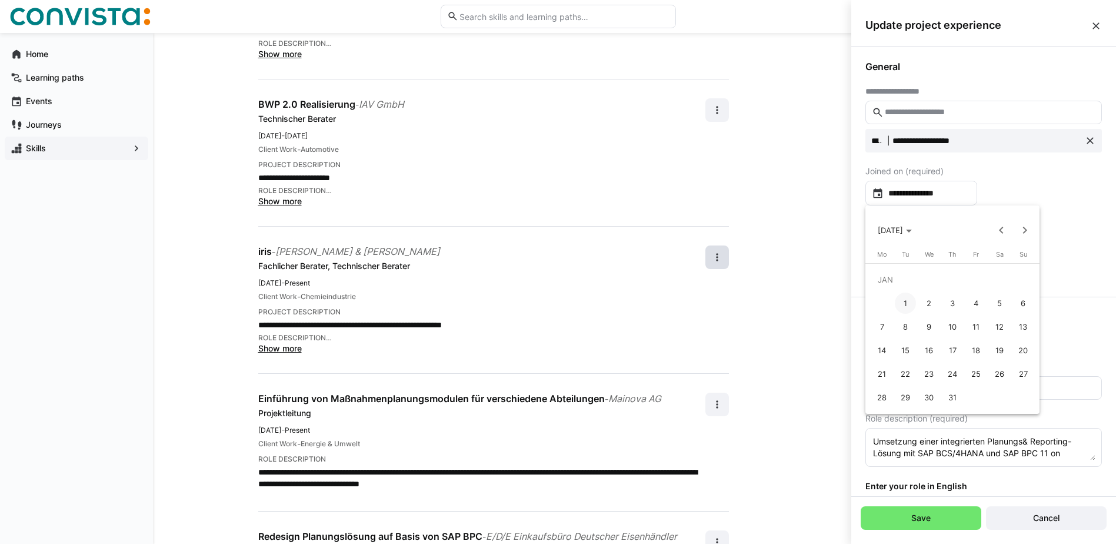
click at [911, 298] on span "1" at bounding box center [905, 302] width 21 height 21
type input "**********"
click at [875, 223] on icon at bounding box center [871, 225] width 12 height 12
click at [915, 268] on input at bounding box center [927, 270] width 87 height 12
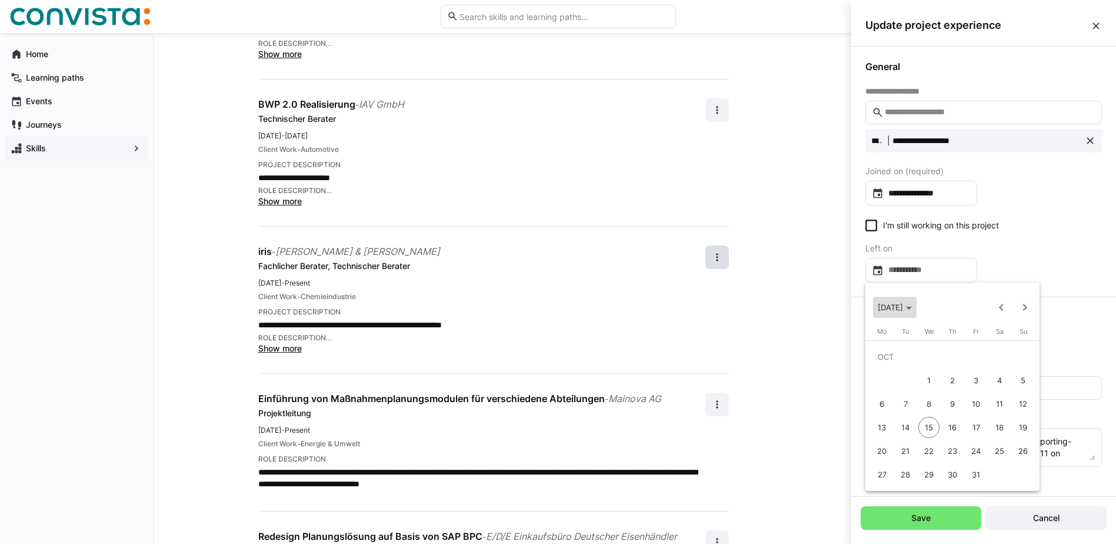
click at [903, 308] on span "[DATE]" at bounding box center [890, 306] width 25 height 9
click at [934, 364] on span "2021" at bounding box center [932, 366] width 37 height 21
click at [889, 410] on span "SEP" at bounding box center [890, 414] width 37 height 21
click at [954, 471] on span "30" at bounding box center [952, 474] width 21 height 21
type input "**********"
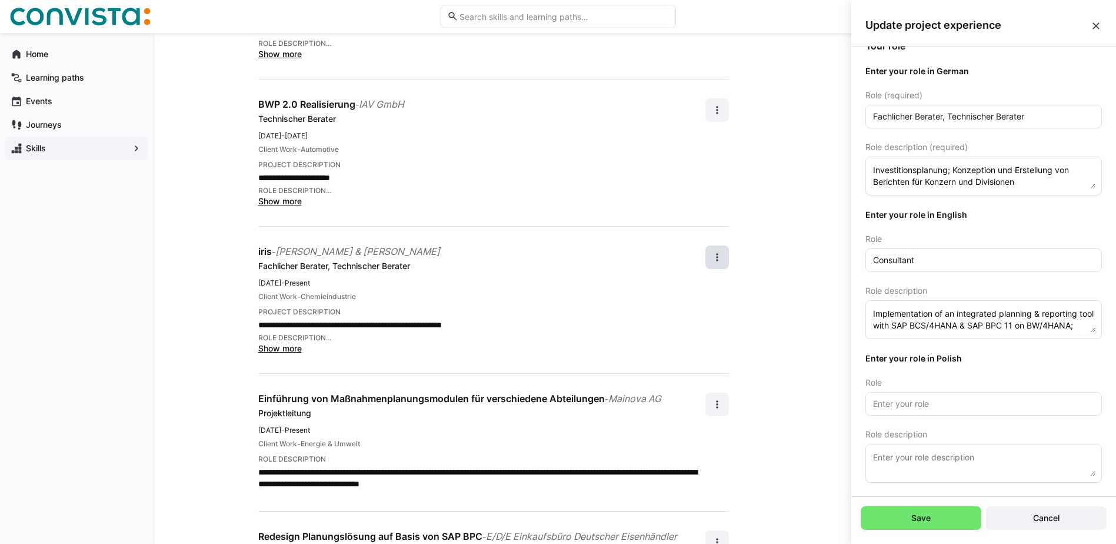
scroll to position [272, 0]
click at [945, 519] on span "Save" at bounding box center [921, 518] width 121 height 24
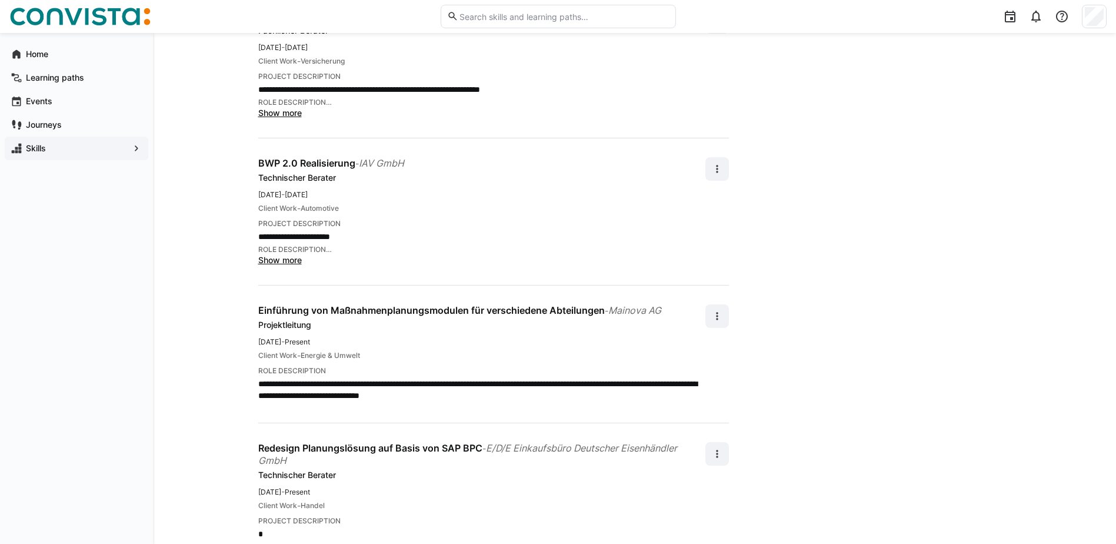
scroll to position [647, 0]
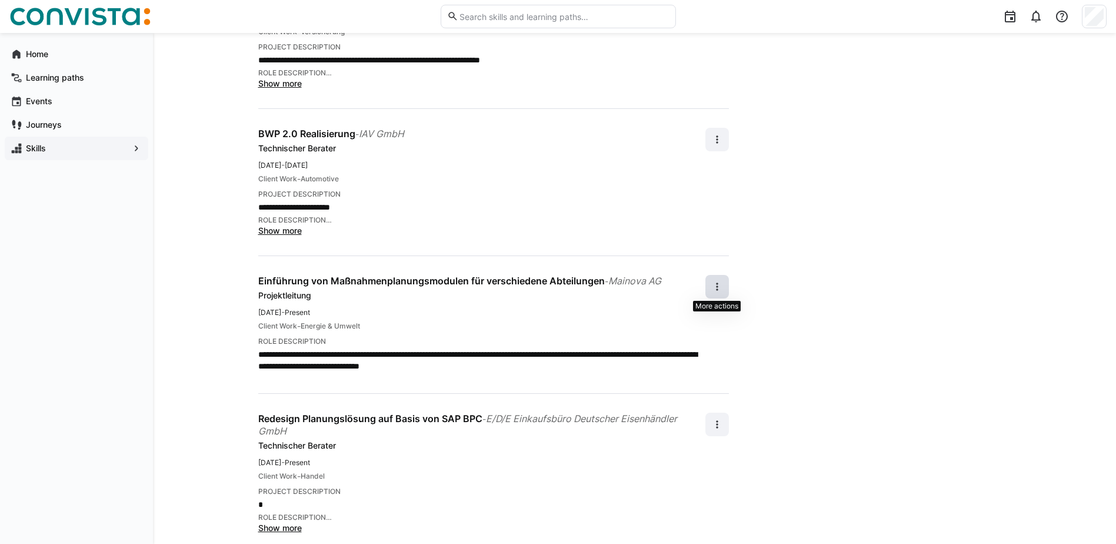
click at [715, 282] on eds-icon at bounding box center [717, 287] width 12 height 12
click at [701, 316] on div "Edit" at bounding box center [703, 318] width 31 height 12
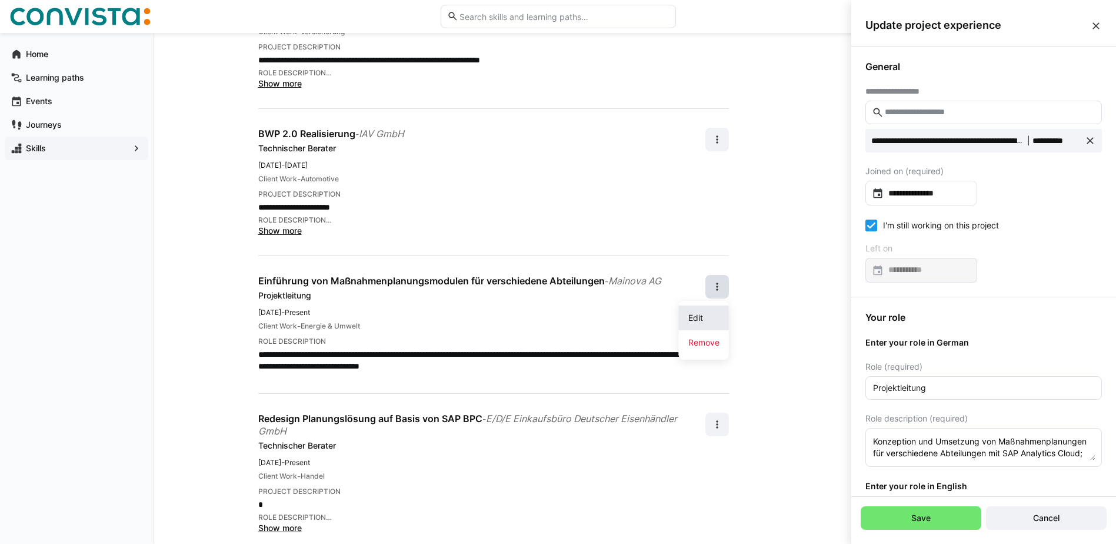
scroll to position [0, 0]
click at [962, 191] on input "**********" at bounding box center [927, 193] width 87 height 12
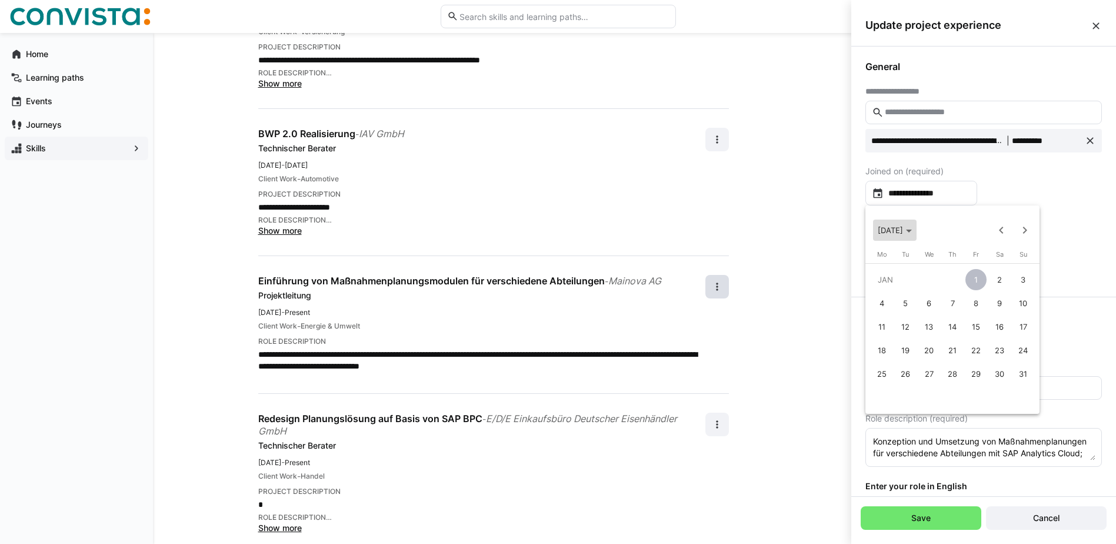
click at [912, 234] on span "[DATE]" at bounding box center [895, 229] width 34 height 9
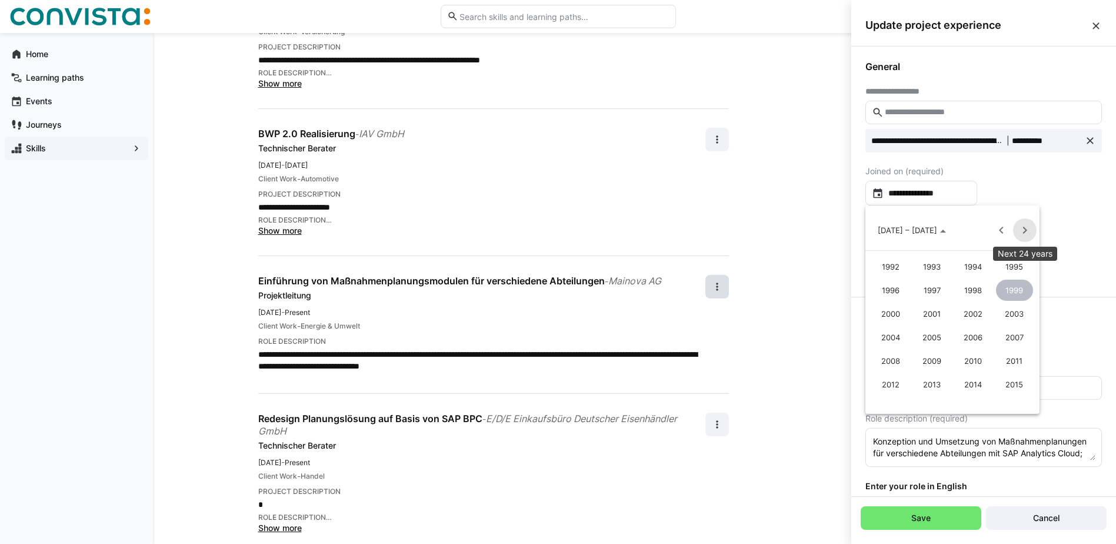
click at [1019, 229] on span "Next 24 years" at bounding box center [1025, 230] width 24 height 24
click at [1008, 292] on span "2023" at bounding box center [1014, 289] width 37 height 21
click at [974, 291] on span "MAR" at bounding box center [973, 289] width 37 height 21
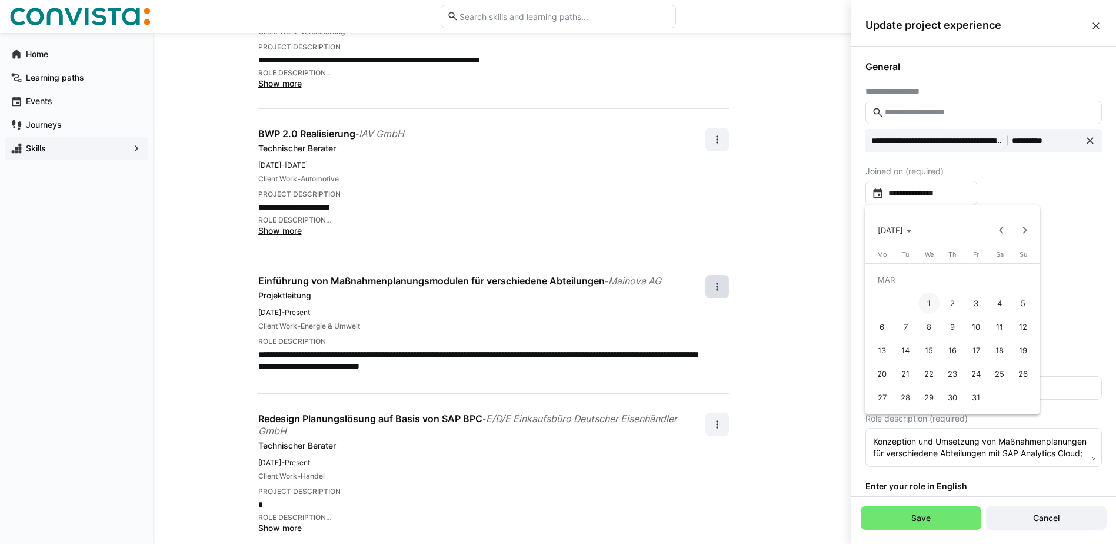
click at [931, 301] on span "1" at bounding box center [928, 302] width 21 height 21
type input "**********"
click at [900, 224] on eds-checkbox "I'm still working on this project" at bounding box center [932, 225] width 134 height 12
click at [884, 224] on eds-checkbox "I'm still working on this project" at bounding box center [932, 225] width 134 height 12
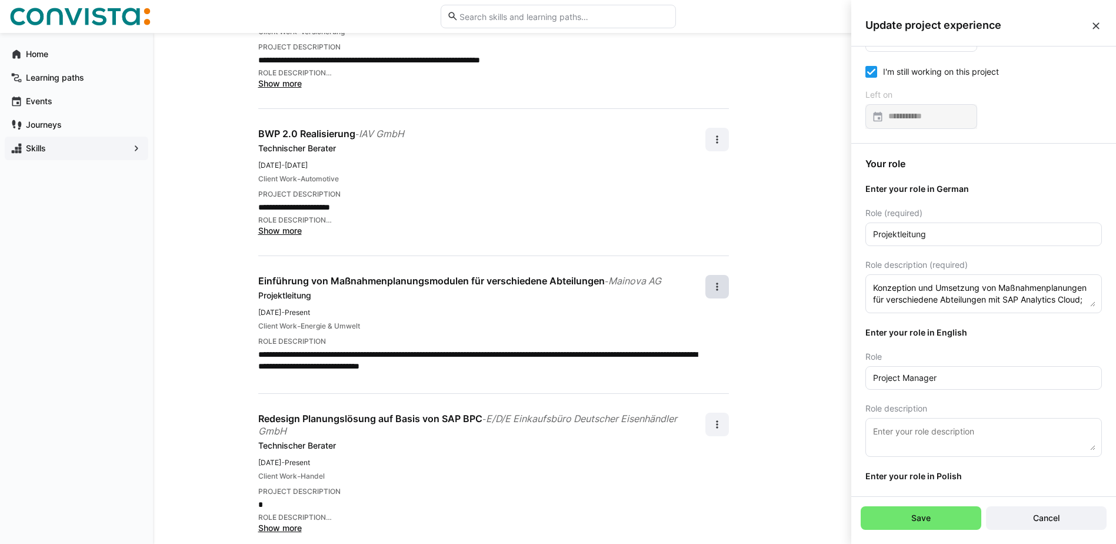
scroll to position [176, 0]
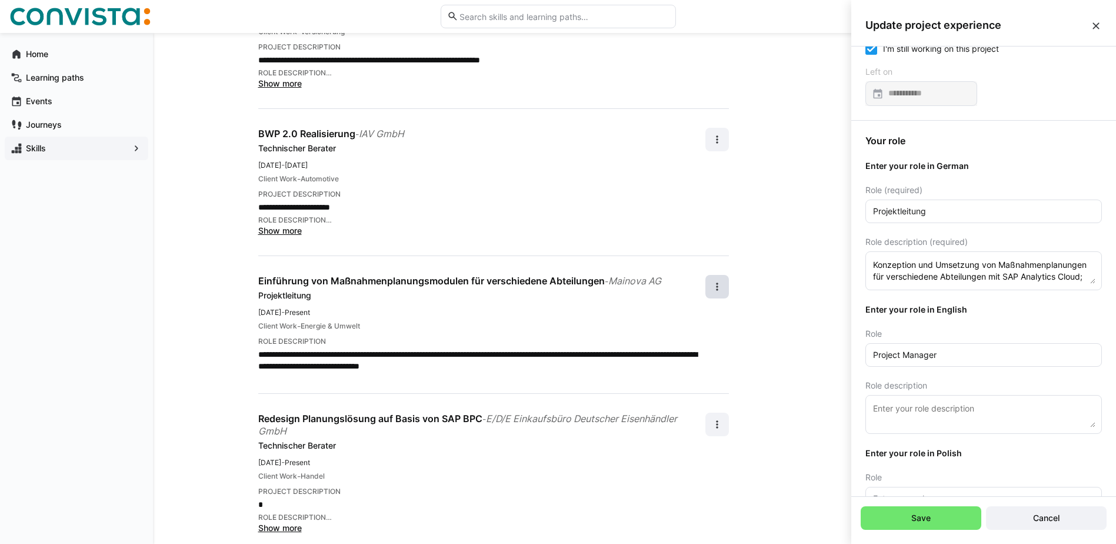
click at [955, 214] on input "Projektleitung" at bounding box center [984, 211] width 224 height 11
drag, startPoint x: 962, startPoint y: 213, endPoint x: 935, endPoint y: 211, distance: 27.2
click at [935, 211] on input "Projektleitung, Berater" at bounding box center [984, 211] width 224 height 11
click at [966, 211] on input "Projektleitung, Berater" at bounding box center [984, 211] width 224 height 11
type input "Projektleitung, Berater"
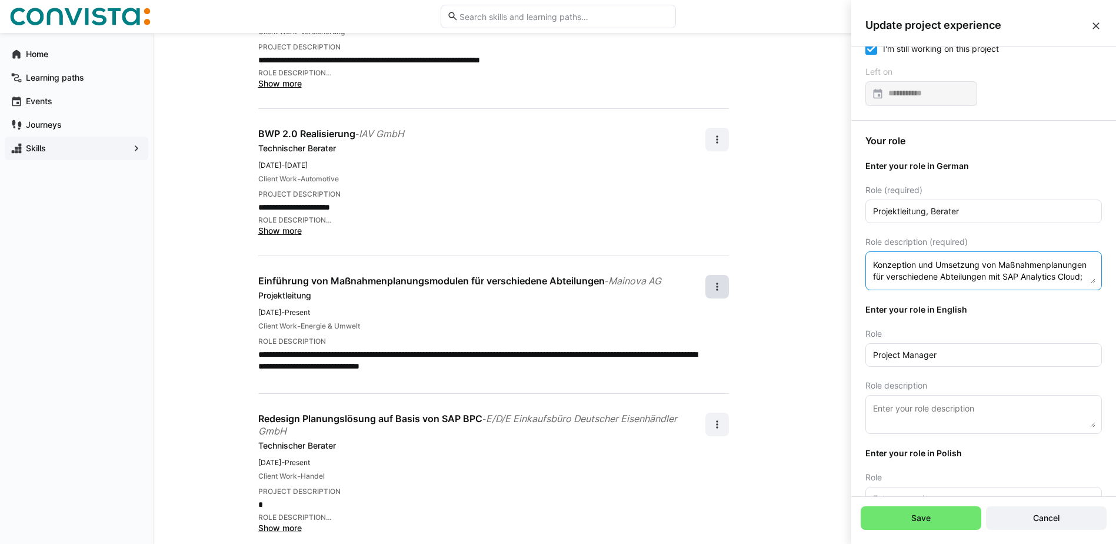
click at [1015, 261] on textarea "Konzeption und Umsetzung von Maßnahmenplanungen für verschiedene Abteilungen mi…" at bounding box center [984, 271] width 224 height 26
click at [1087, 282] on textarea "Konzeption und Umsetzung von Maßnahmenplanungen für verschiedene Abteilungen mi…" at bounding box center [984, 271] width 224 height 26
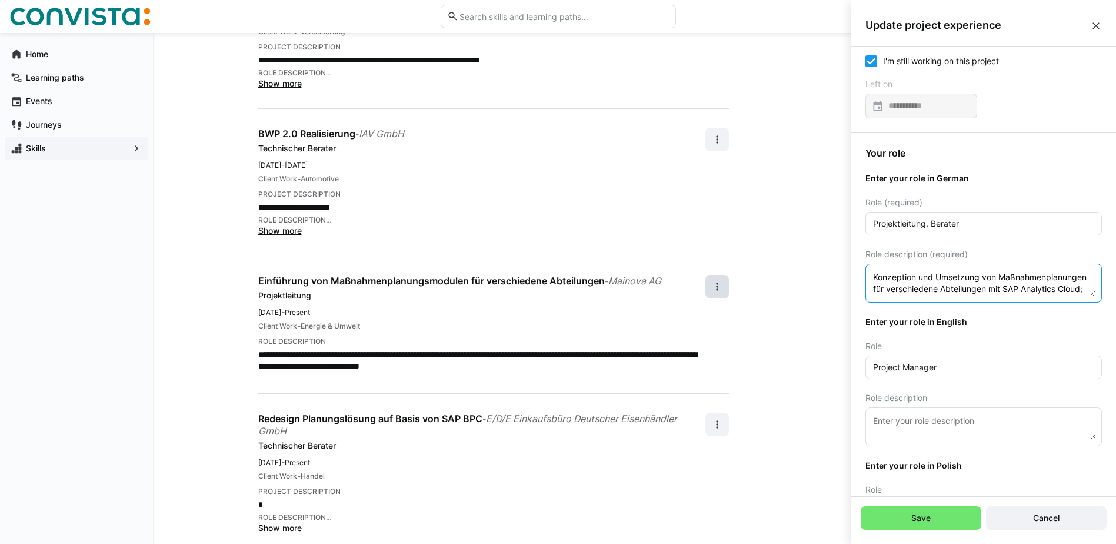
scroll to position [154, 0]
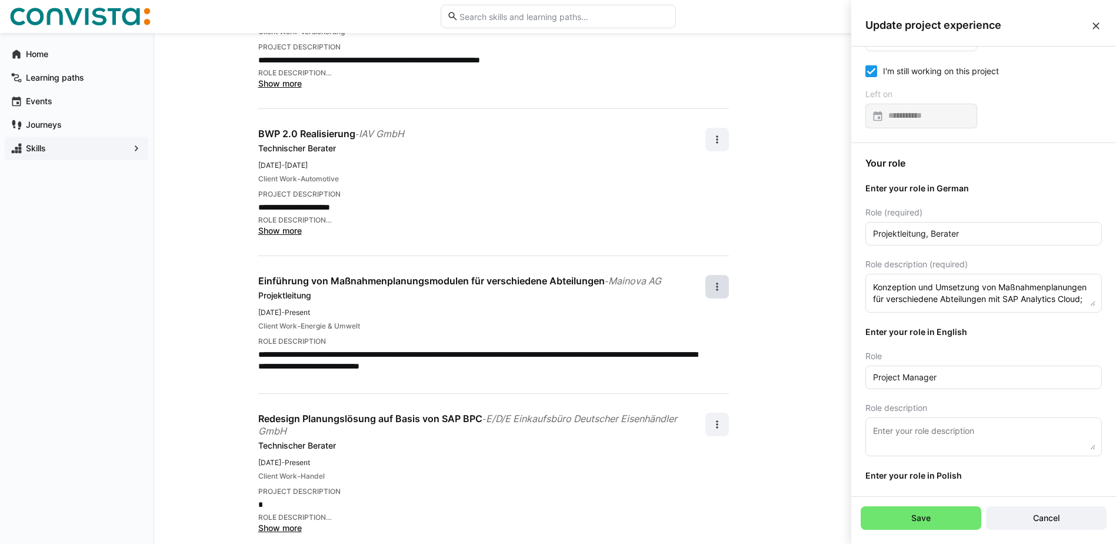
click at [927, 421] on eds-input at bounding box center [983, 436] width 236 height 39
click at [929, 426] on textarea at bounding box center [984, 437] width 224 height 26
click at [995, 425] on textarea "Conception and Realization" at bounding box center [984, 437] width 224 height 26
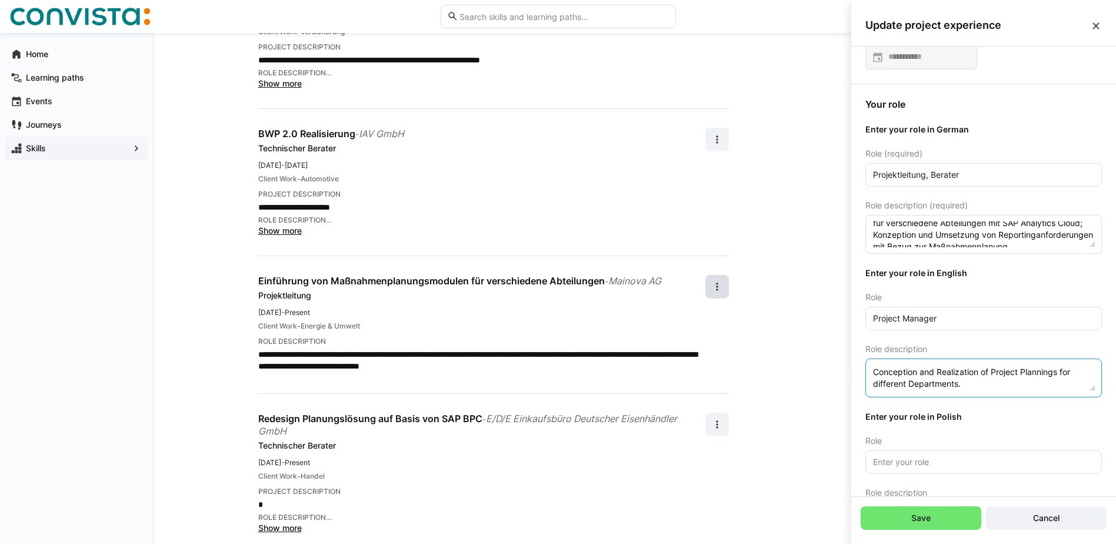
scroll to position [26, 0]
click at [887, 381] on textarea "Conception and Realization of Project Plannings for different Departments." at bounding box center [984, 378] width 224 height 26
click at [945, 383] on textarea "Conception and Realization of Project Plannings for different Departments. Conc…" at bounding box center [984, 378] width 224 height 26
click at [944, 383] on textarea "Conception and Realization of Project Plannings for different Departments. Conc…" at bounding box center [984, 378] width 224 height 26
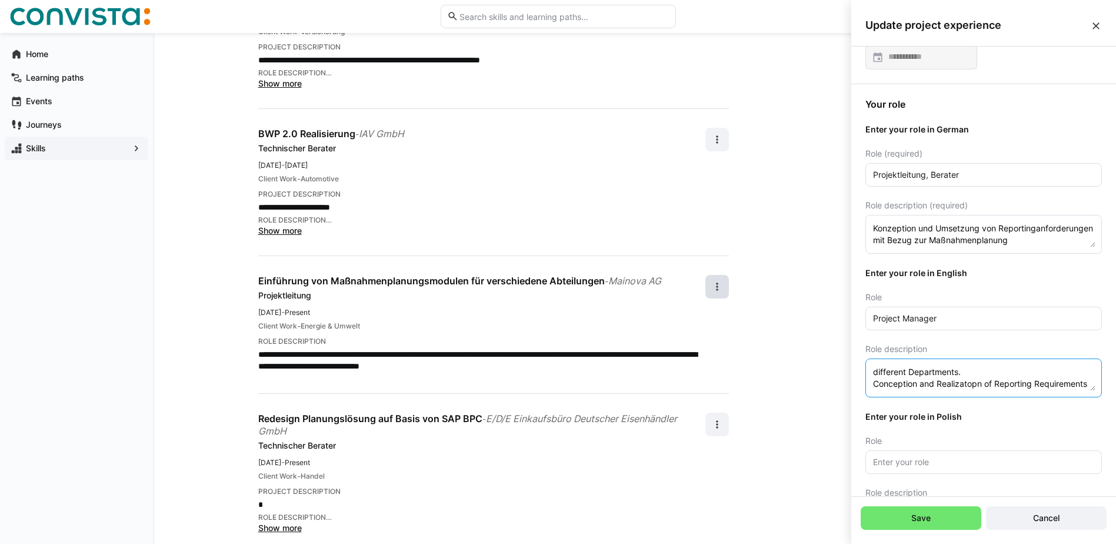
click at [942, 385] on textarea "Conception and Realization of Project Plannings for different Departments. Conc…" at bounding box center [984, 378] width 224 height 26
click at [952, 382] on textarea "Conception and Realization of Project Plannings for different Departments. Conc…" at bounding box center [984, 378] width 224 height 26
click at [929, 385] on textarea "Conception and Realization of Project Plannings for different Departments. Conc…" at bounding box center [984, 378] width 224 height 26
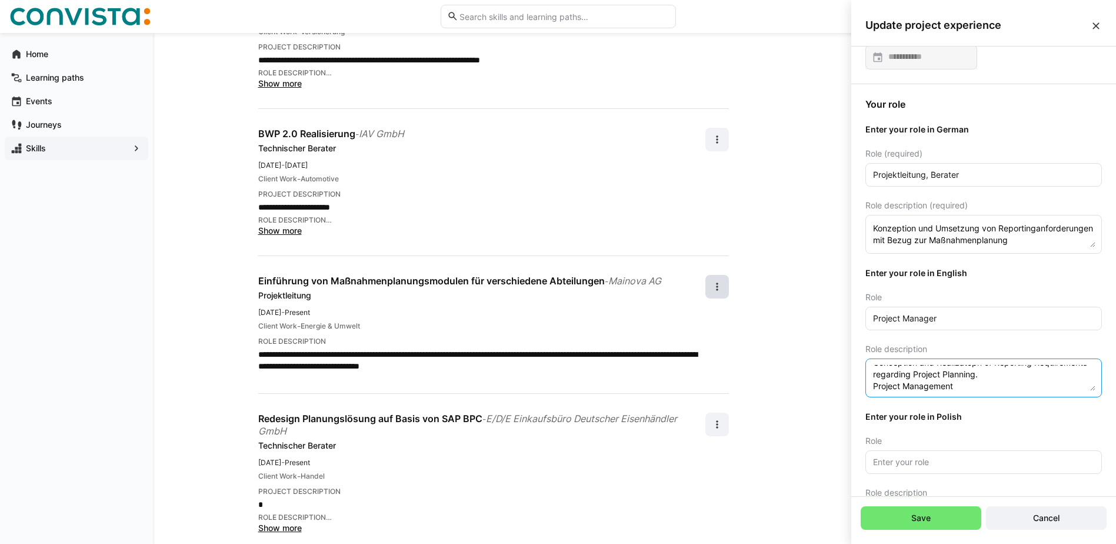
type textarea "Conception and Realization of Project Plannings for different Departments. Conc…"
click at [1049, 236] on textarea "Konzeption und Umsetzung von Maßnahmenplanungen für verschiedene Abteilungen mi…" at bounding box center [984, 234] width 224 height 26
click at [976, 239] on textarea "Konzeption und Umsetzung von Maßnahmenplanungen für verschiedene Abteilungen mi…" at bounding box center [984, 234] width 224 height 26
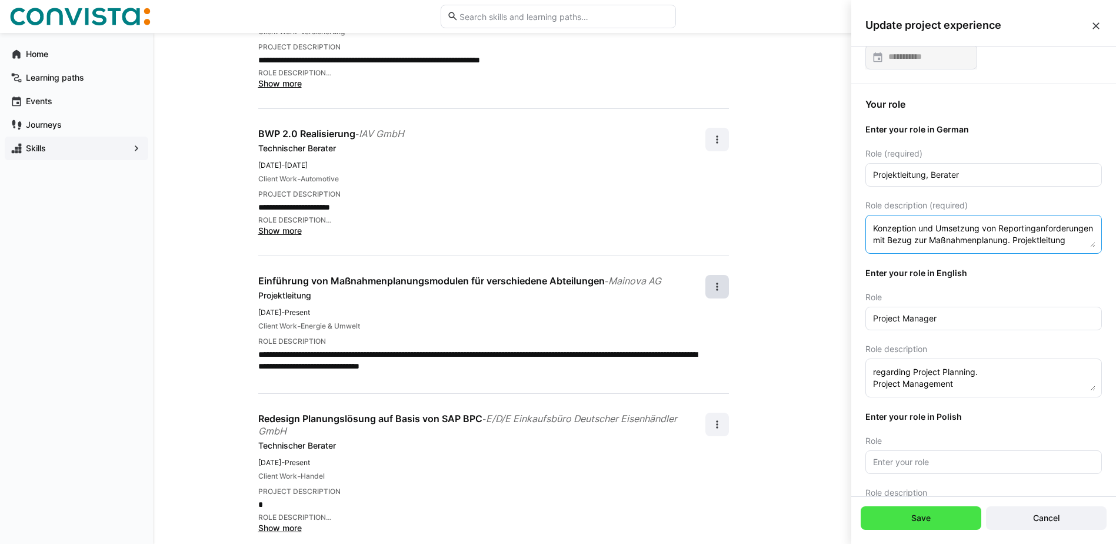
type textarea "Konzeption und Umsetzung von Maßnahmenplanungen für verschiedene Abteilungen mi…"
click at [954, 523] on span "Save" at bounding box center [921, 518] width 121 height 24
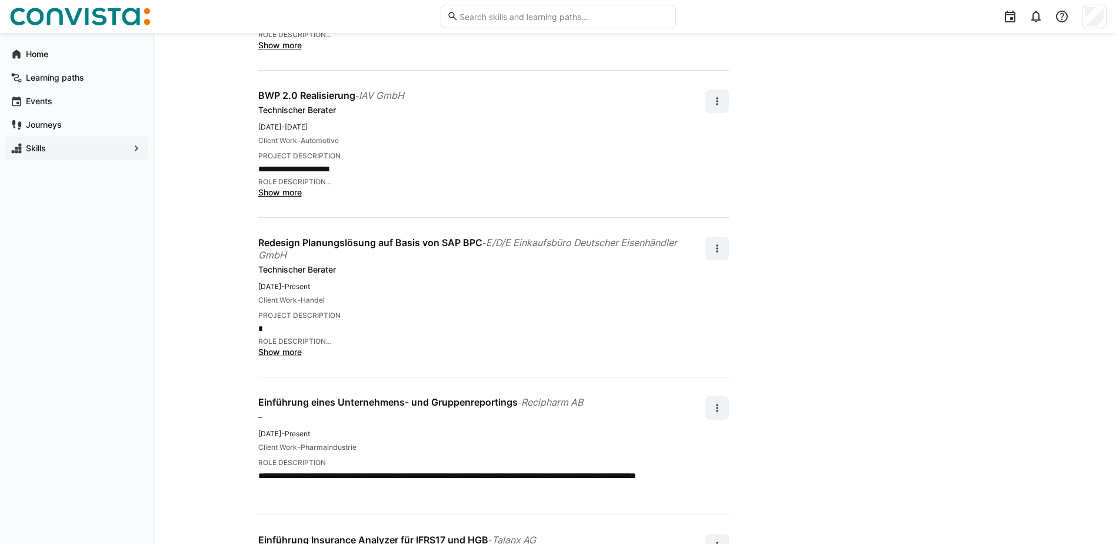
scroll to position [824, 0]
click at [719, 249] on eds-icon at bounding box center [717, 248] width 12 height 12
click at [719, 279] on div "Edit" at bounding box center [703, 279] width 31 height 12
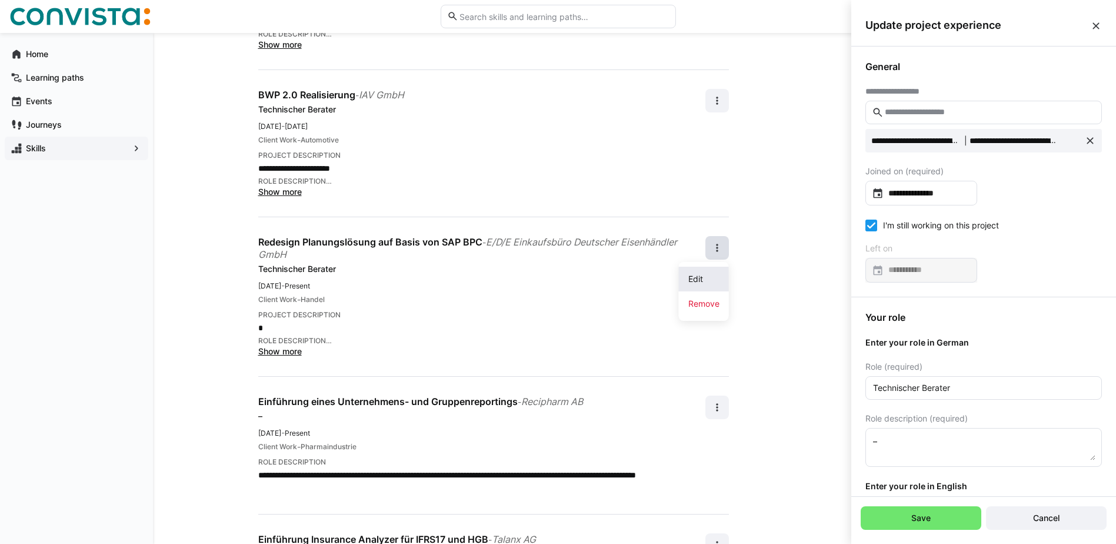
scroll to position [0, 0]
click at [961, 192] on input "**********" at bounding box center [927, 193] width 87 height 12
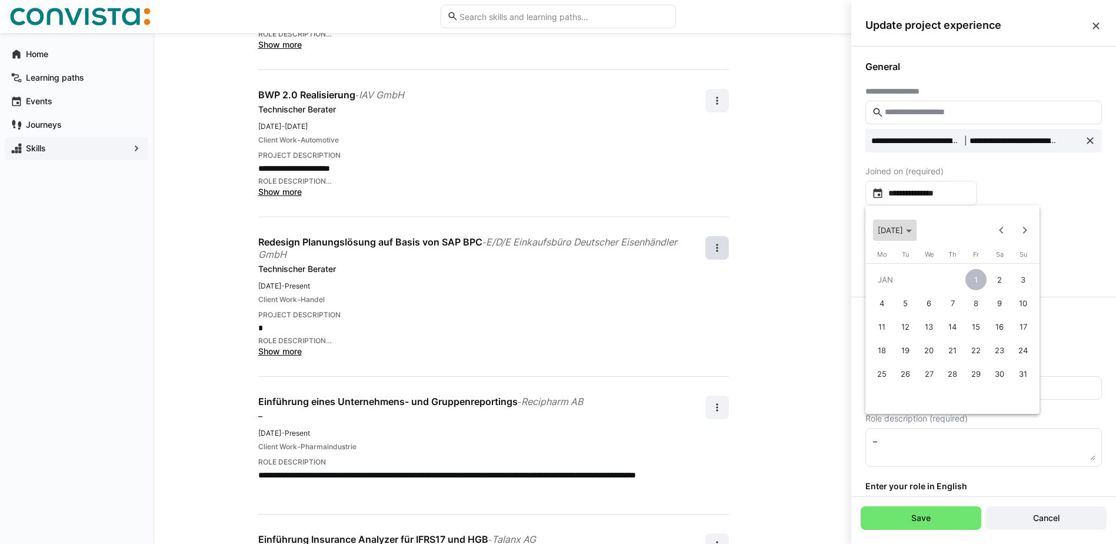
click at [903, 231] on span "[DATE]" at bounding box center [890, 229] width 25 height 9
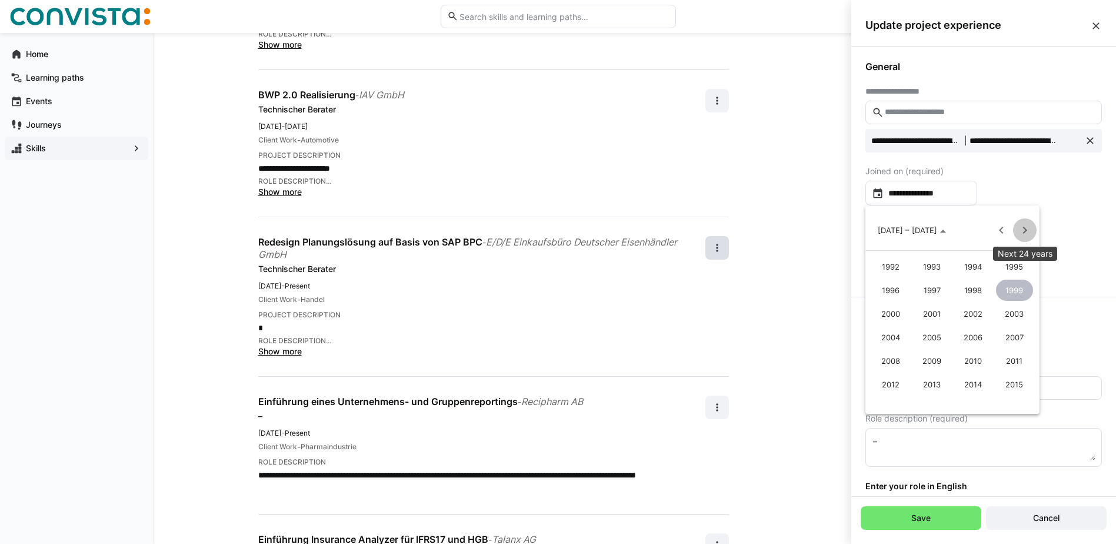
click at [1025, 226] on span "Next 24 years" at bounding box center [1025, 230] width 24 height 24
click at [931, 264] on span "2017" at bounding box center [932, 266] width 37 height 21
click at [972, 314] on span "[DATE]" at bounding box center [973, 313] width 37 height 21
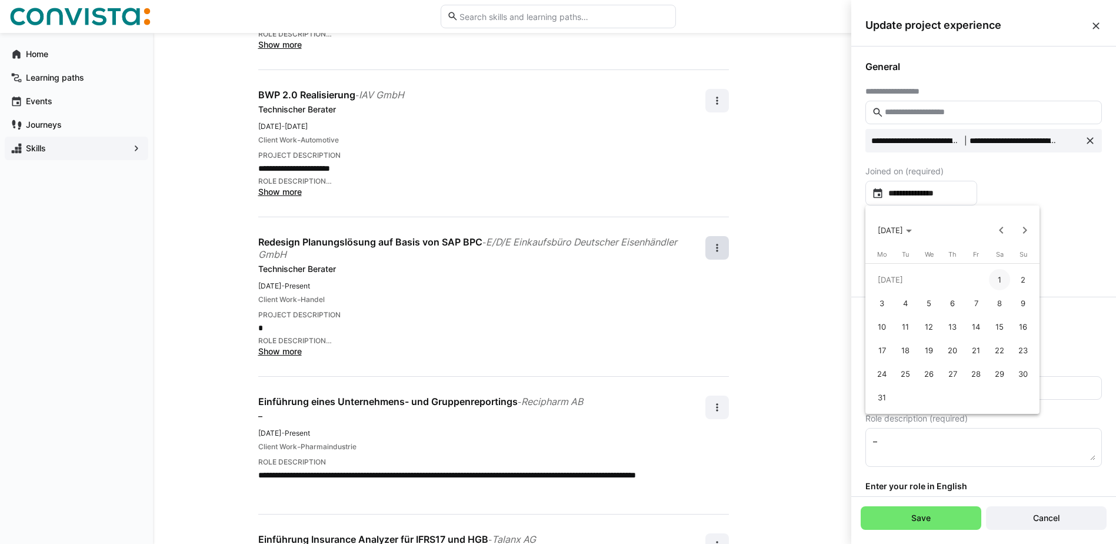
click at [998, 281] on span "1" at bounding box center [999, 279] width 21 height 21
type input "**********"
click at [918, 229] on eds-checkbox "I'm still working on this project" at bounding box center [932, 225] width 134 height 12
click at [932, 269] on input at bounding box center [927, 270] width 87 height 12
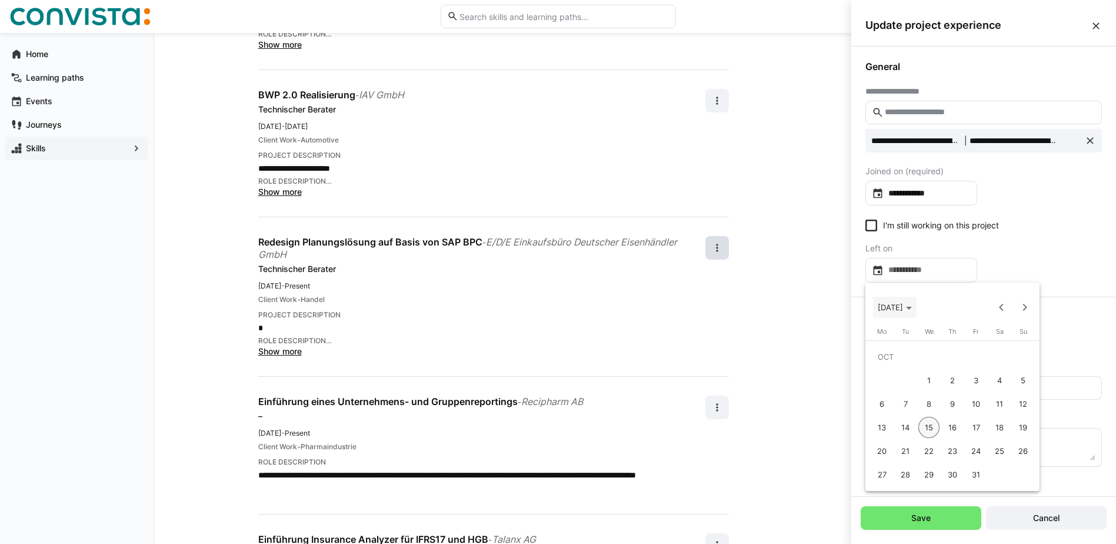
click at [912, 308] on polygon "Choose month and year" at bounding box center [909, 307] width 6 height 3
click at [939, 339] on span "2017" at bounding box center [932, 343] width 37 height 21
click at [974, 414] on span "NOV" at bounding box center [973, 414] width 37 height 21
click at [954, 474] on span "30" at bounding box center [952, 474] width 21 height 21
type input "**********"
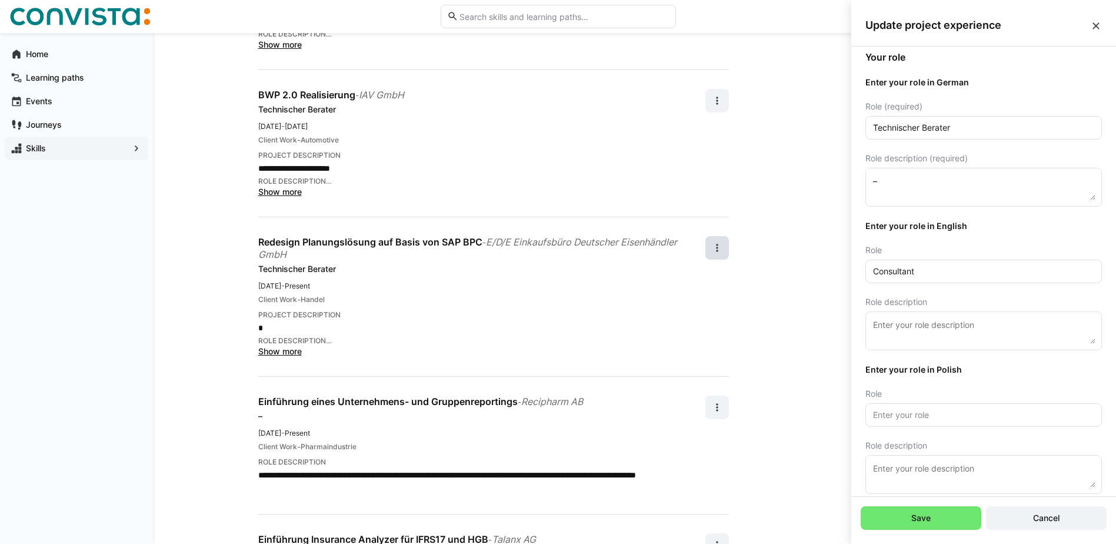
scroll to position [272, 0]
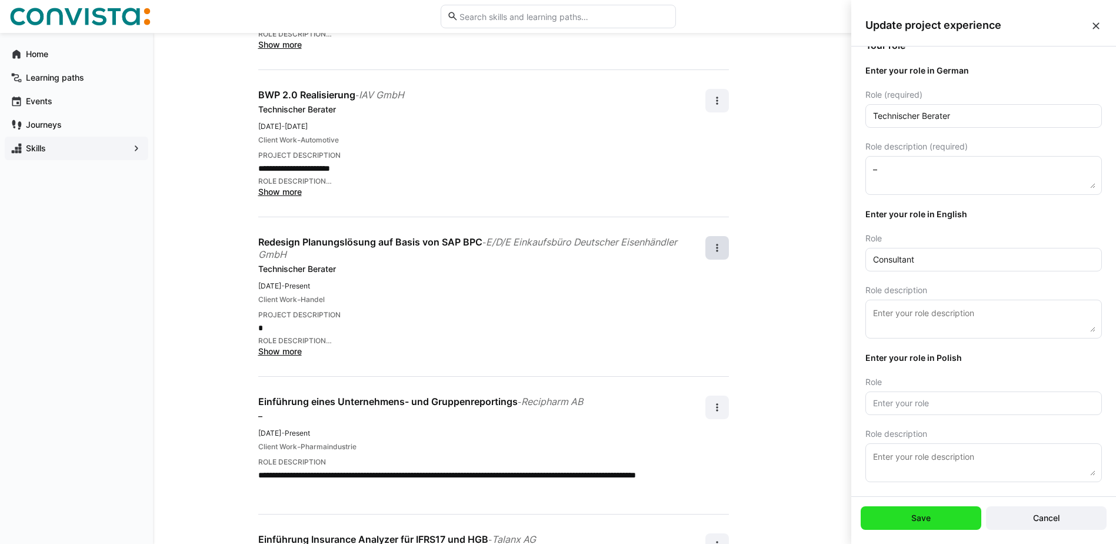
click at [930, 523] on span "Save" at bounding box center [920, 518] width 23 height 12
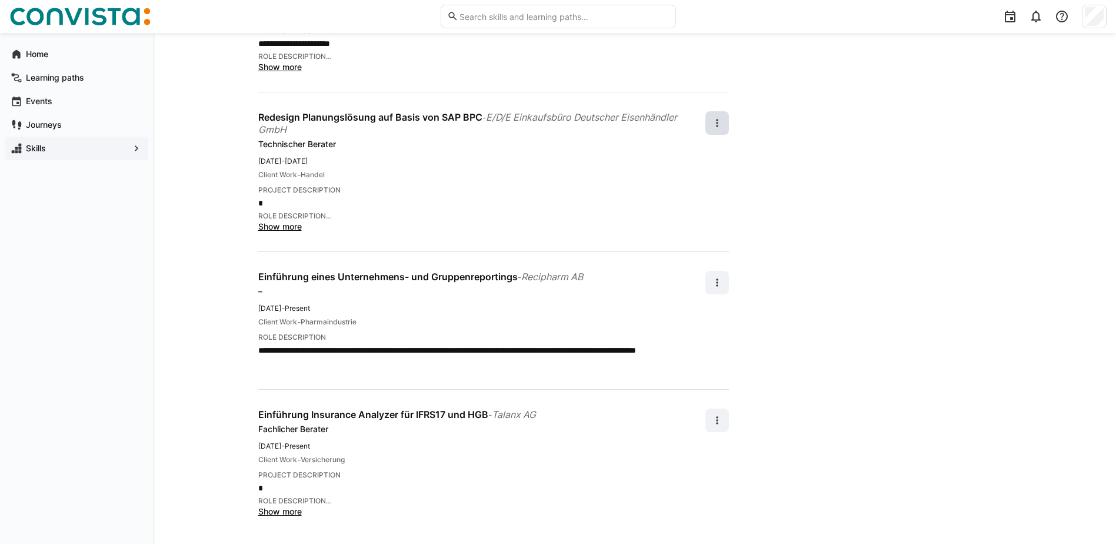
scroll to position [950, 0]
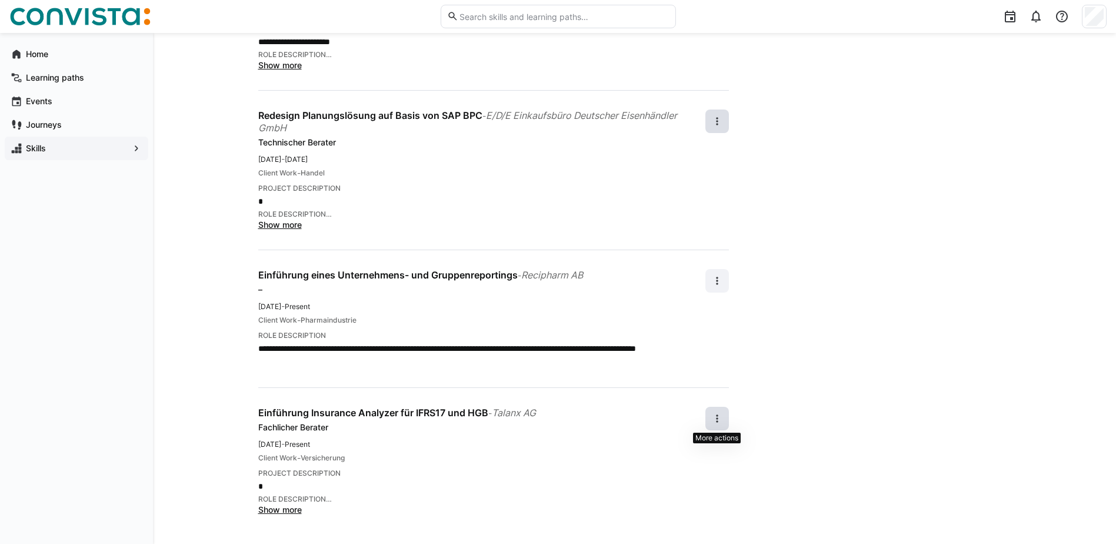
click at [719, 422] on eds-icon at bounding box center [717, 418] width 12 height 12
click at [712, 453] on div "Edit" at bounding box center [703, 450] width 31 height 12
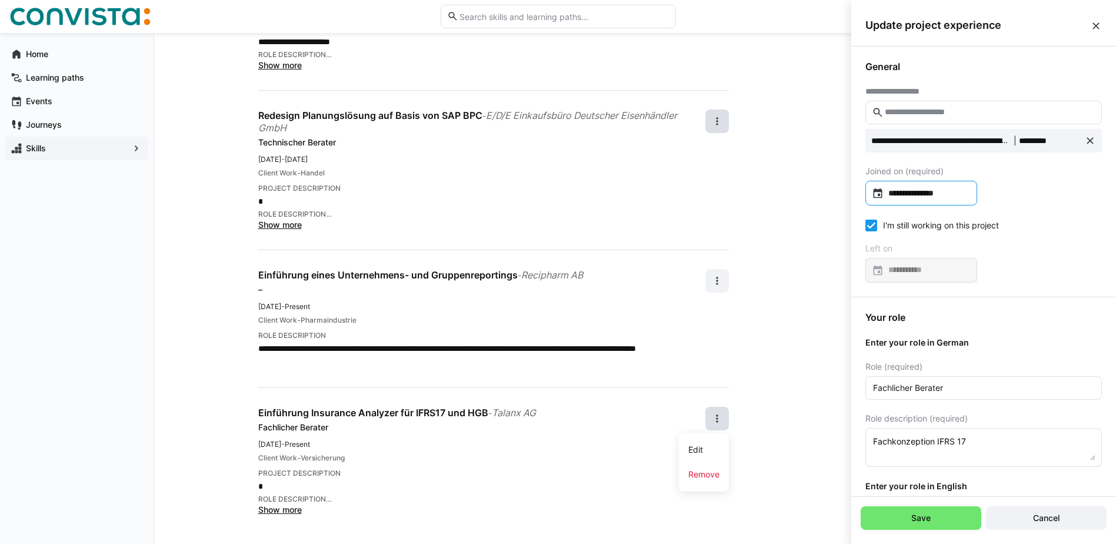
click at [962, 191] on input "**********" at bounding box center [927, 193] width 87 height 12
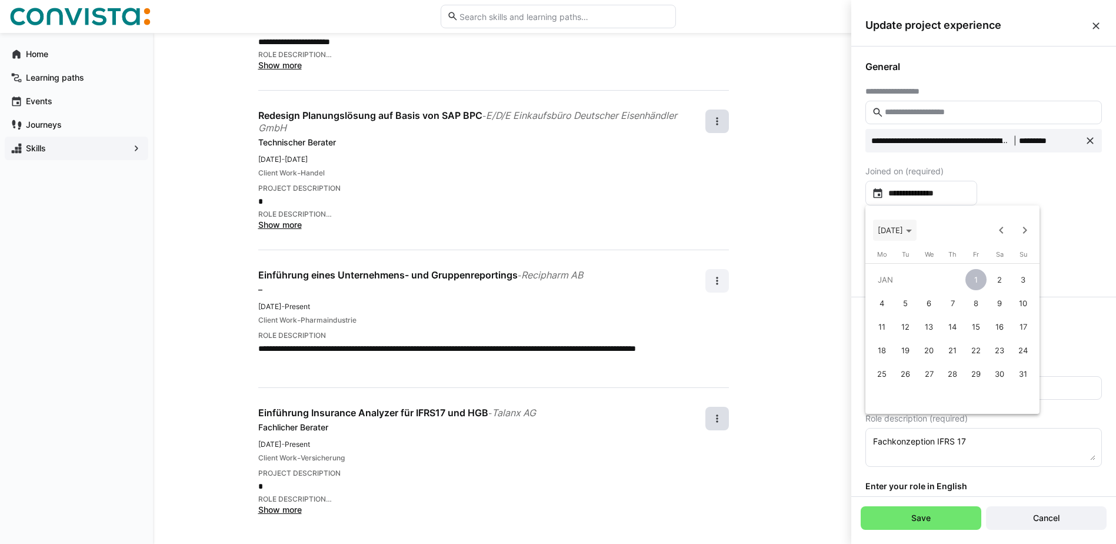
click at [912, 228] on span "[DATE]" at bounding box center [895, 229] width 34 height 9
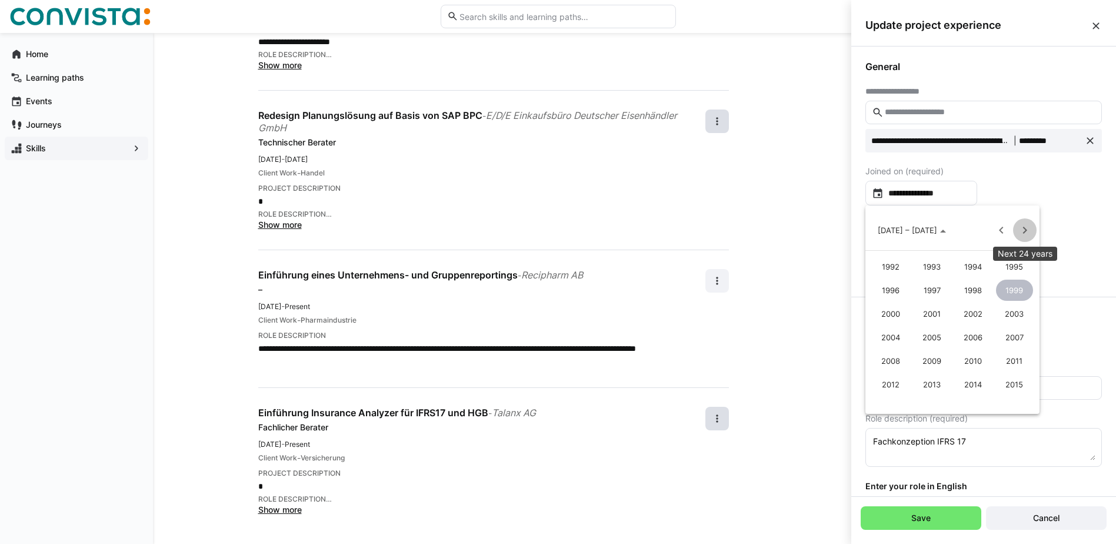
click at [1024, 222] on span "Next 24 years" at bounding box center [1025, 230] width 24 height 24
click at [972, 267] on span "2018" at bounding box center [973, 266] width 37 height 21
click at [894, 288] on span "JAN" at bounding box center [890, 289] width 37 height 21
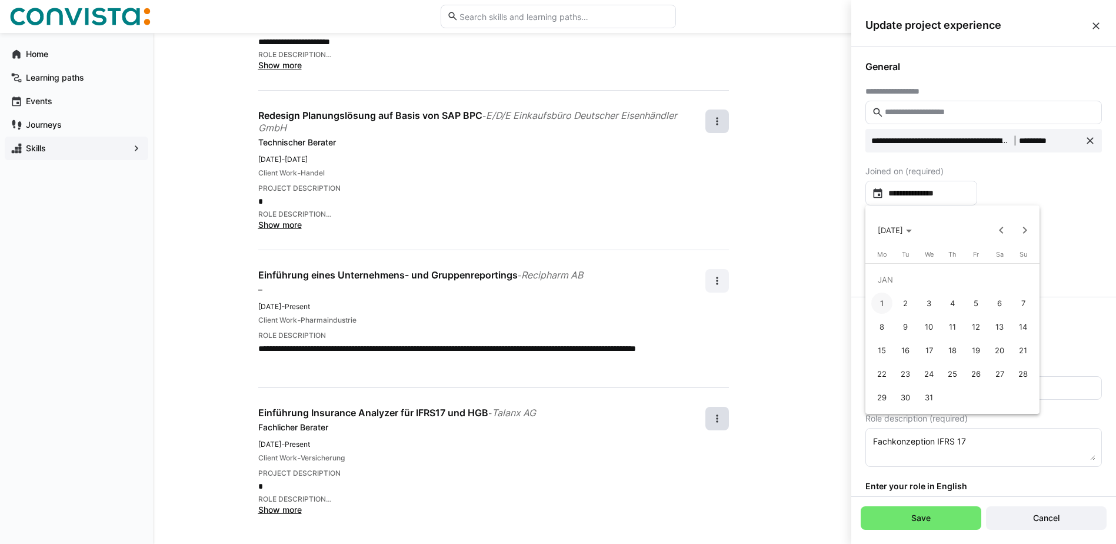
click at [884, 302] on span "1" at bounding box center [881, 302] width 21 height 21
type input "**********"
click at [890, 224] on eds-checkbox "I'm still working on this project" at bounding box center [932, 225] width 134 height 12
click at [938, 278] on div at bounding box center [921, 270] width 112 height 25
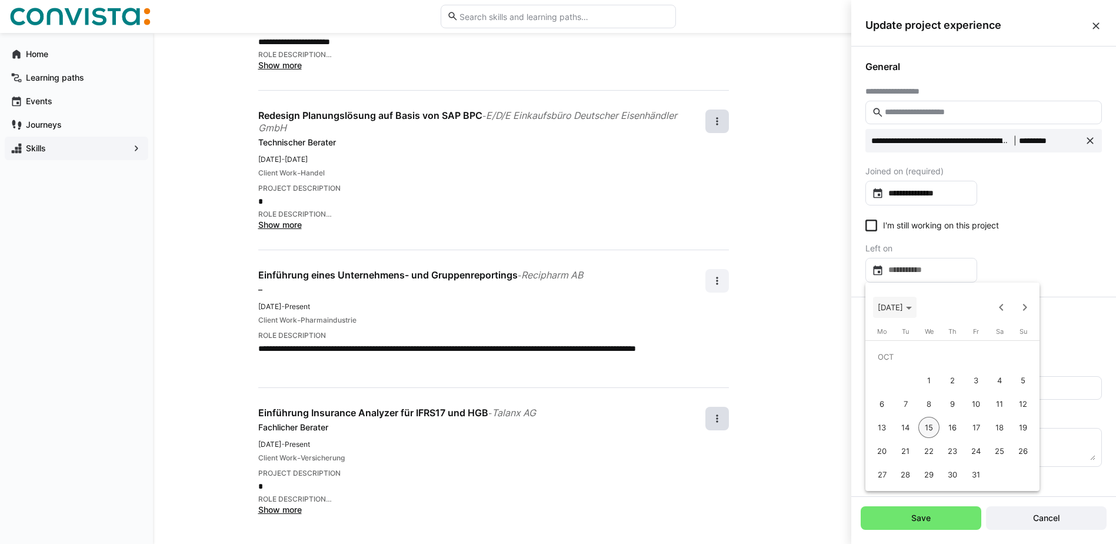
click at [903, 304] on span "[DATE]" at bounding box center [890, 306] width 25 height 9
click at [979, 341] on span "2018" at bounding box center [973, 343] width 37 height 21
click at [1017, 416] on span "DEC" at bounding box center [1014, 414] width 37 height 21
click at [882, 469] on span "31" at bounding box center [881, 474] width 21 height 21
type input "**********"
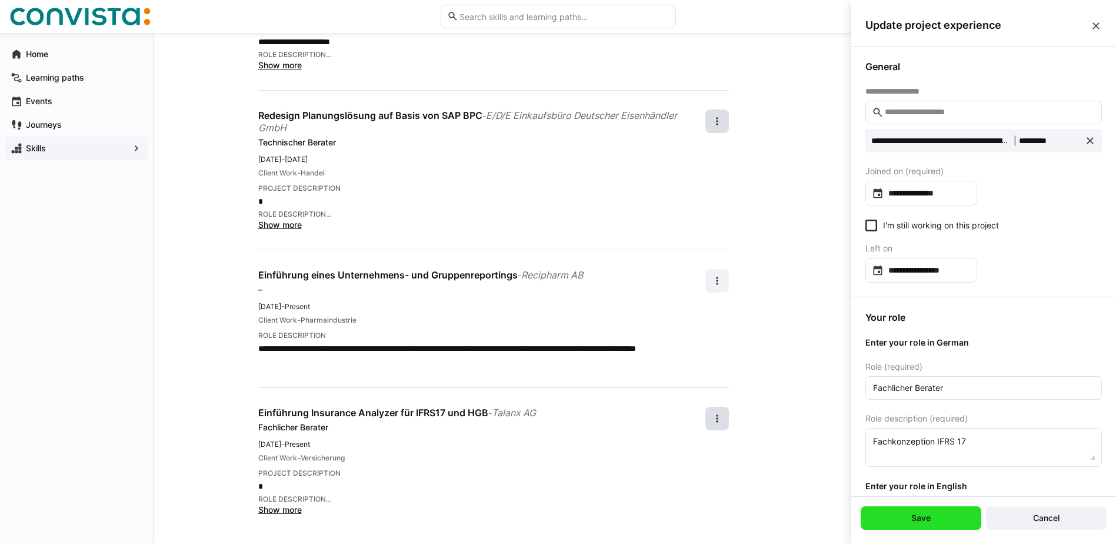
click at [932, 512] on span "Save" at bounding box center [920, 518] width 23 height 12
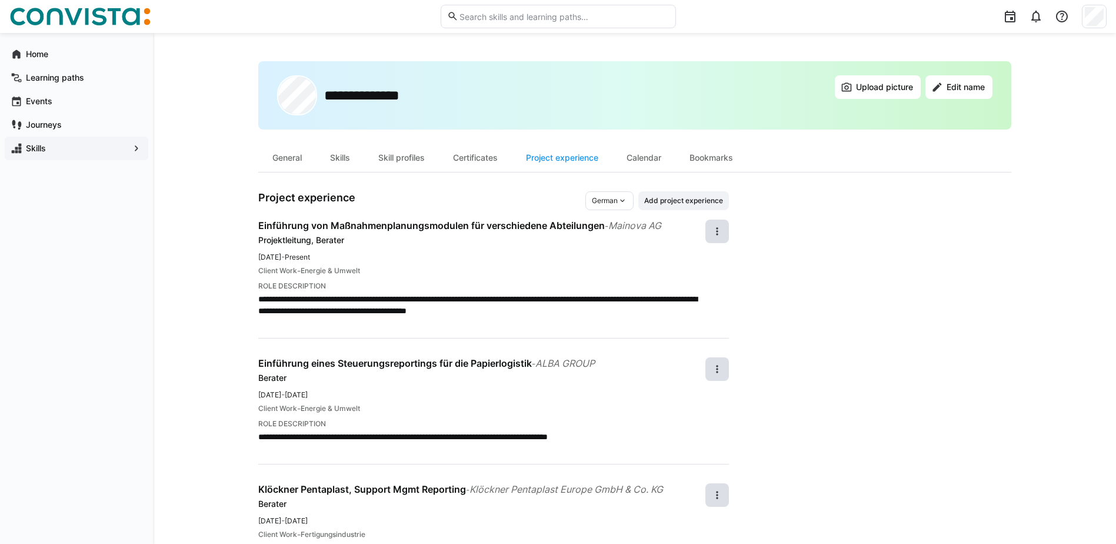
scroll to position [950, 0]
